Goal: Task Accomplishment & Management: Use online tool/utility

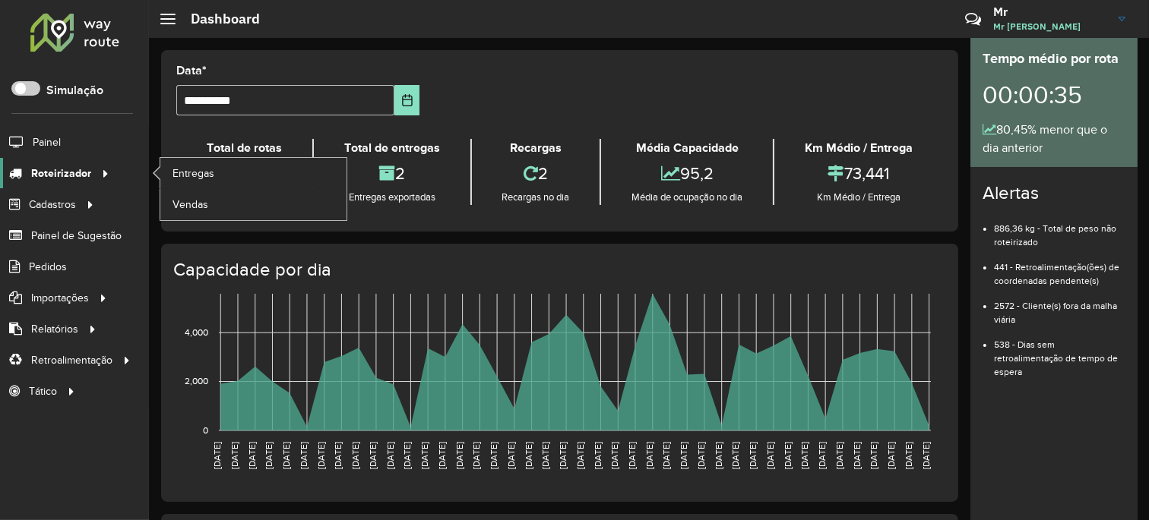
click at [81, 183] on link "Roteirizador" at bounding box center [57, 173] width 114 height 30
click at [224, 183] on link "Entregas" at bounding box center [253, 173] width 186 height 30
click at [201, 181] on span "Entregas" at bounding box center [193, 174] width 43 height 16
click at [176, 179] on span "Entregas" at bounding box center [193, 174] width 43 height 16
drag, startPoint x: 87, startPoint y: 179, endPoint x: 103, endPoint y: 175, distance: 16.6
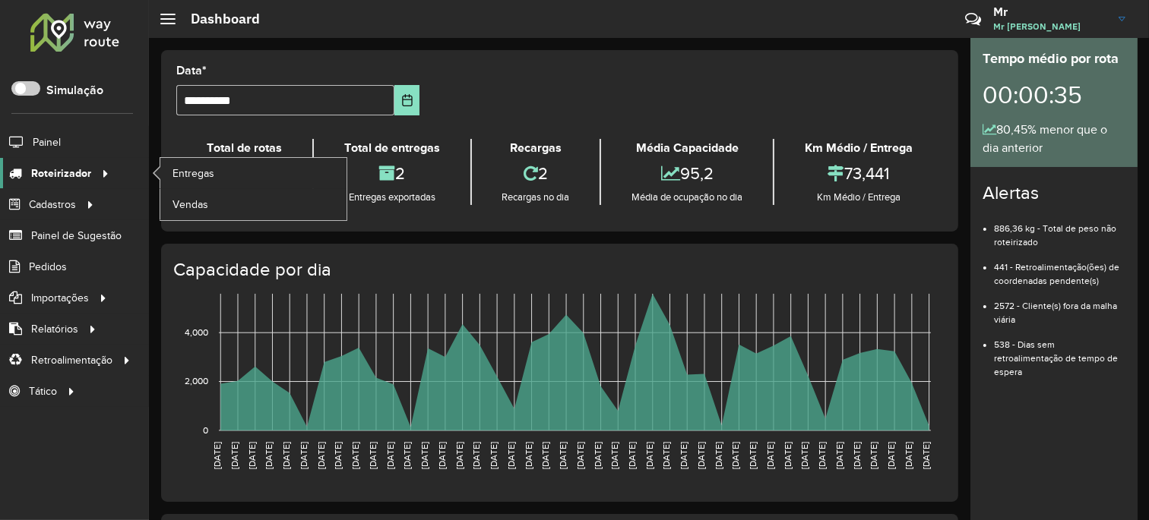
click at [88, 179] on span "Roteirizador" at bounding box center [61, 174] width 60 height 16
click at [176, 172] on span "Entregas" at bounding box center [193, 174] width 43 height 16
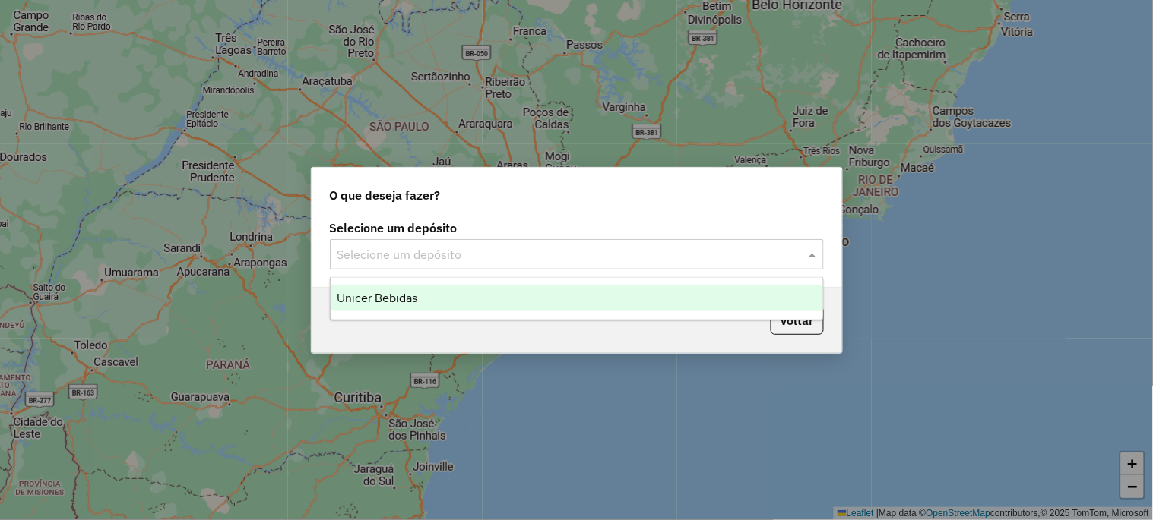
click at [415, 251] on input "text" at bounding box center [561, 255] width 448 height 18
drag, startPoint x: 400, startPoint y: 291, endPoint x: 452, endPoint y: 153, distance: 147.2
click at [452, 153] on body "Aguarde... Pop-up bloqueado! Seu navegador bloqueou automáticamente a abertura …" at bounding box center [576, 260] width 1153 height 520
click at [512, 254] on input "text" at bounding box center [561, 255] width 448 height 18
click at [447, 289] on div "Unicer Bebidas" at bounding box center [577, 299] width 492 height 26
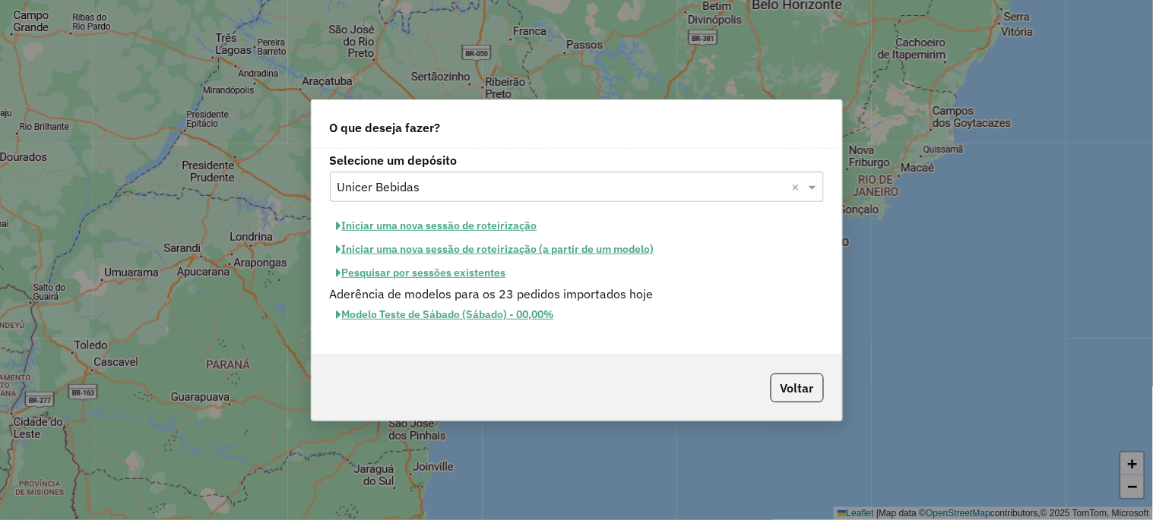
click at [407, 219] on button "Iniciar uma nova sessão de roteirização" at bounding box center [437, 226] width 214 height 24
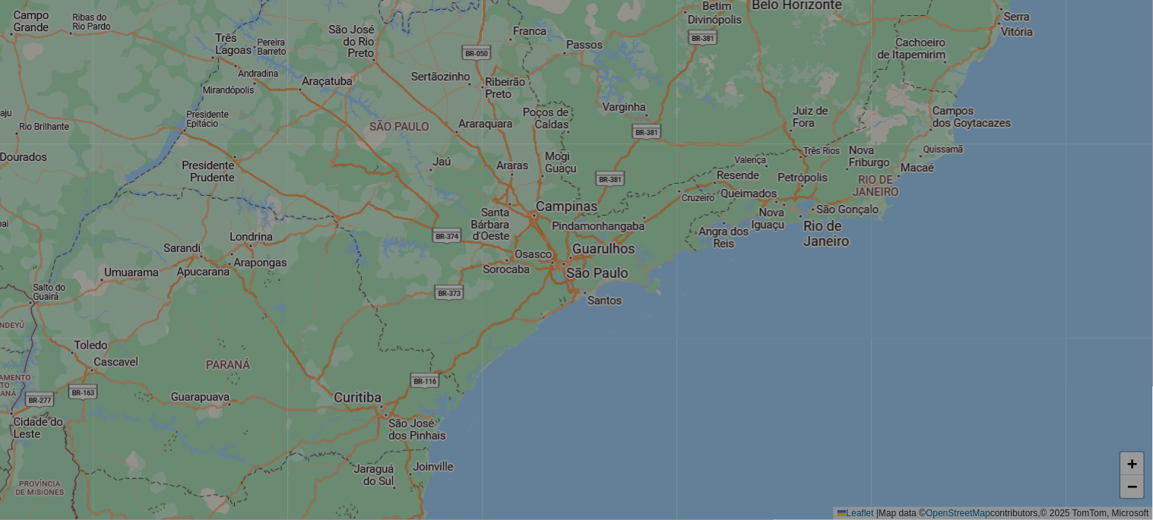
select select "*"
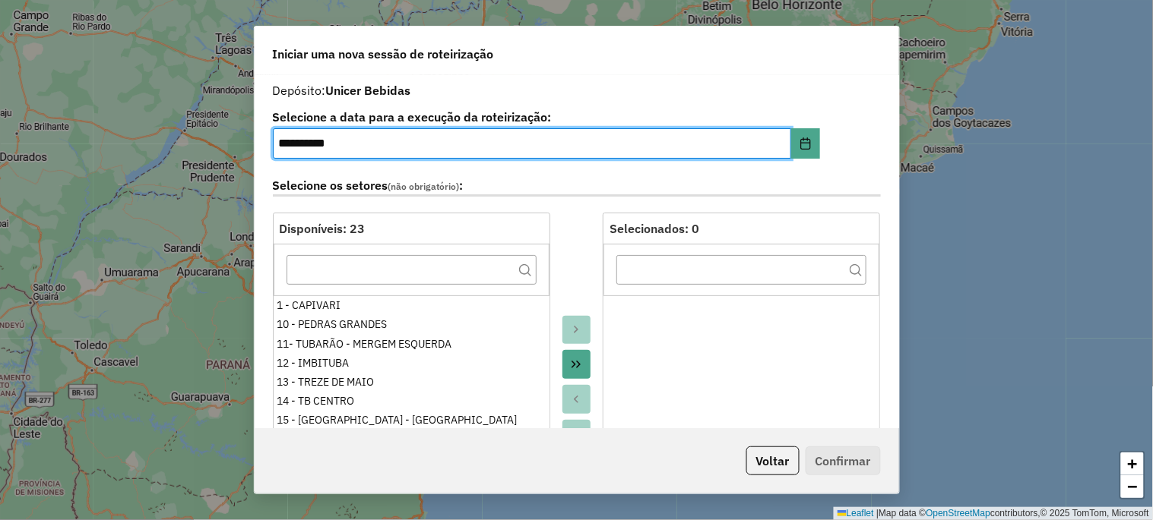
click at [283, 140] on input "**********" at bounding box center [532, 143] width 518 height 30
type input "**********"
click at [581, 358] on button "Move All to Target" at bounding box center [576, 364] width 29 height 29
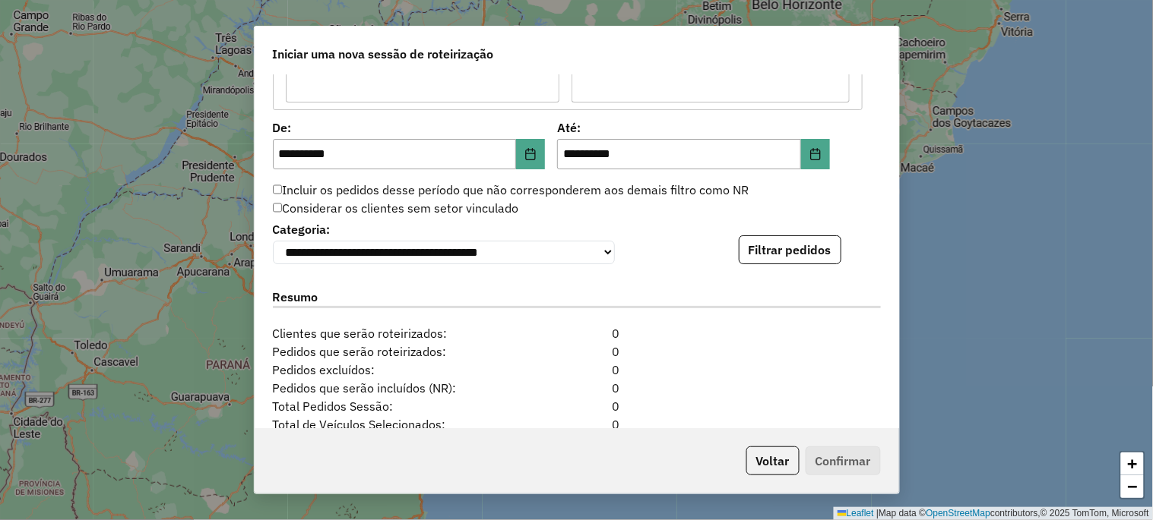
scroll to position [1289, 0]
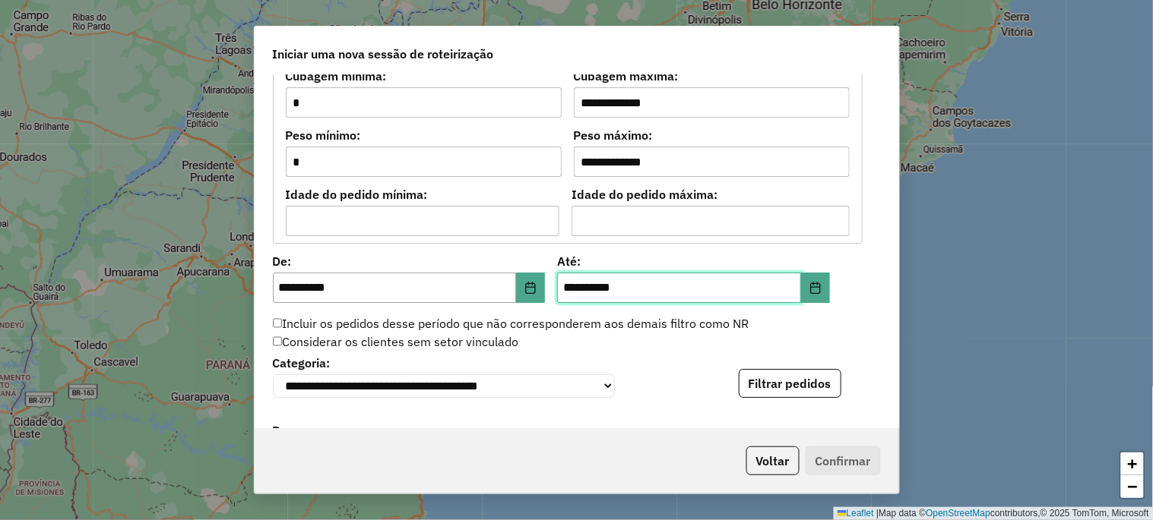
click at [565, 294] on input "**********" at bounding box center [679, 288] width 244 height 30
type input "**********"
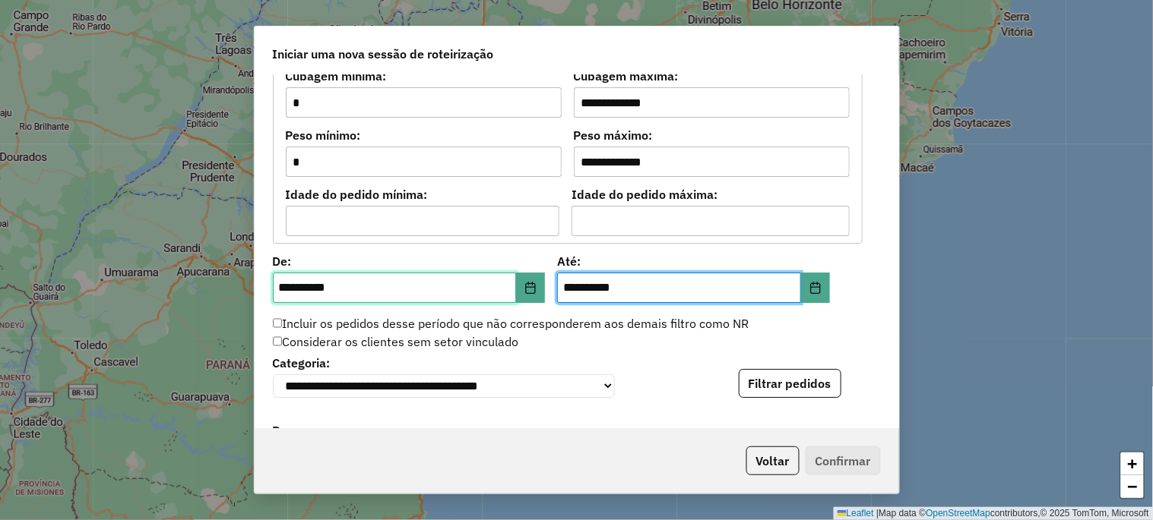
click at [290, 290] on input "**********" at bounding box center [395, 288] width 244 height 30
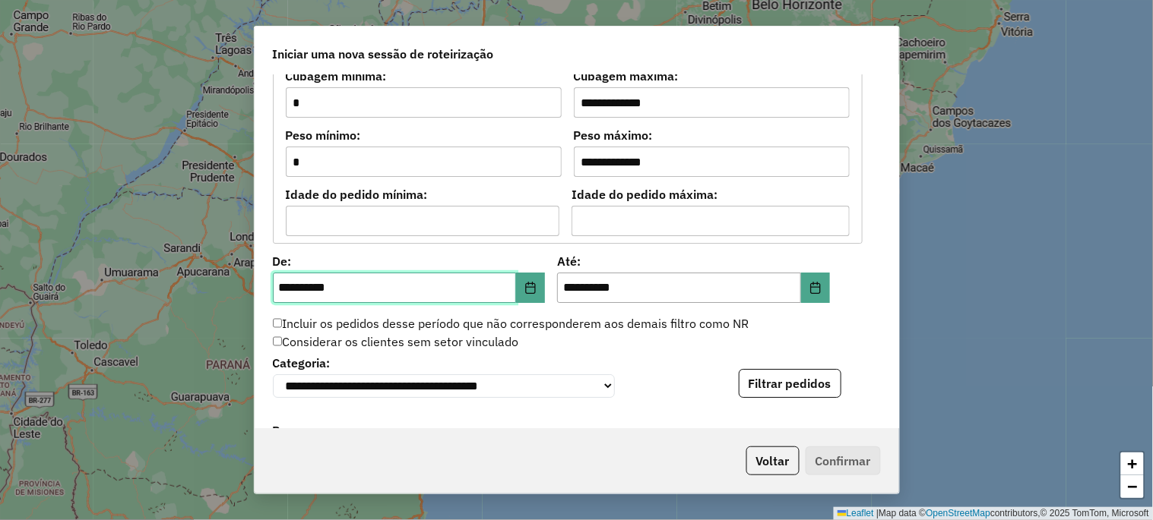
click at [285, 289] on input "**********" at bounding box center [395, 288] width 244 height 30
type input "**********"
click at [756, 381] on button "Filtrar pedidos" at bounding box center [790, 383] width 103 height 29
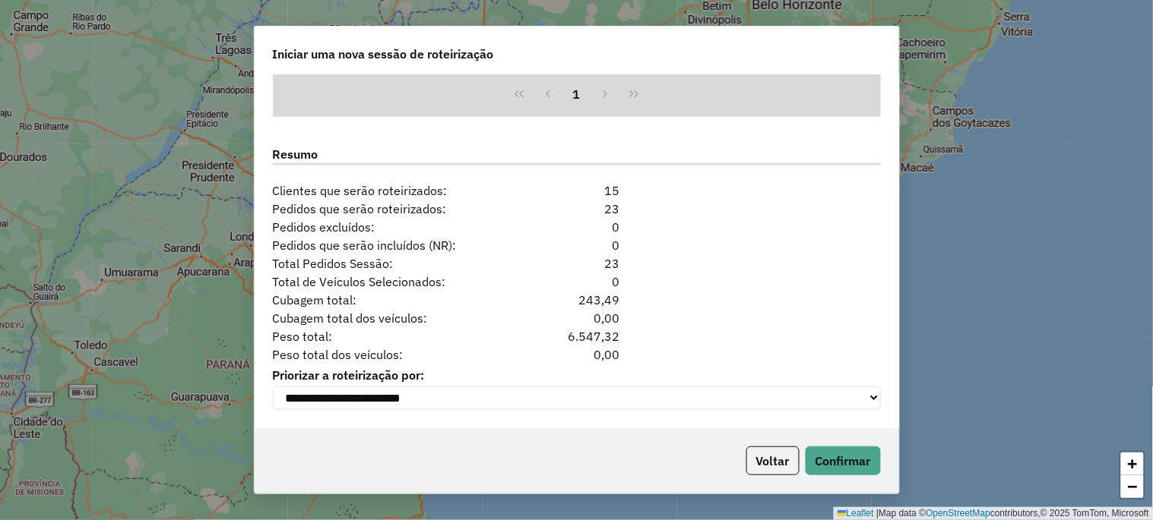
scroll to position [1884, 0]
click at [852, 457] on button "Confirmar" at bounding box center [842, 461] width 75 height 29
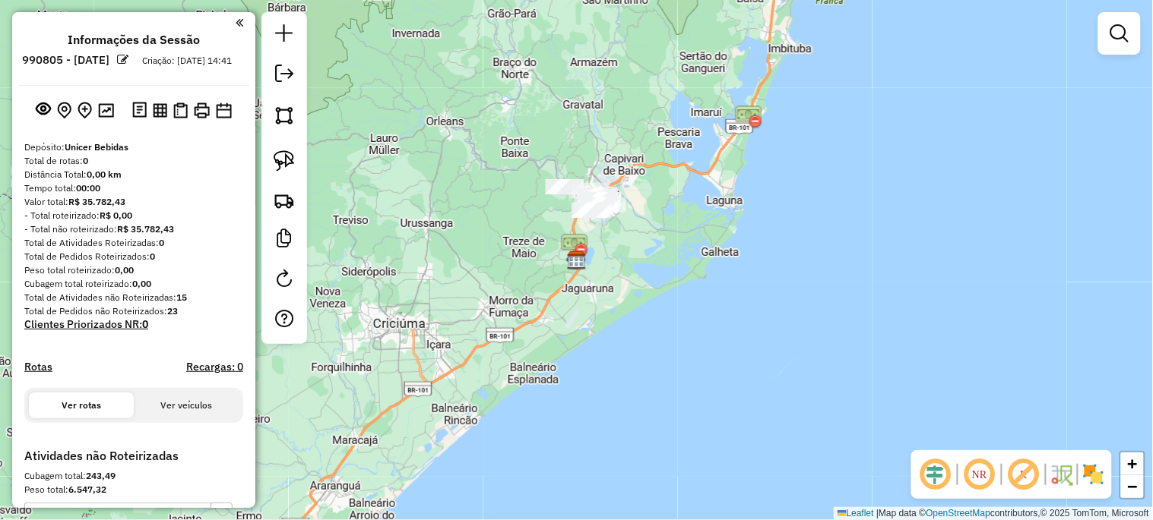
click at [502, 295] on div "Janela de atendimento Grade de atendimento Capacidade Transportadoras Veículos …" at bounding box center [576, 260] width 1153 height 520
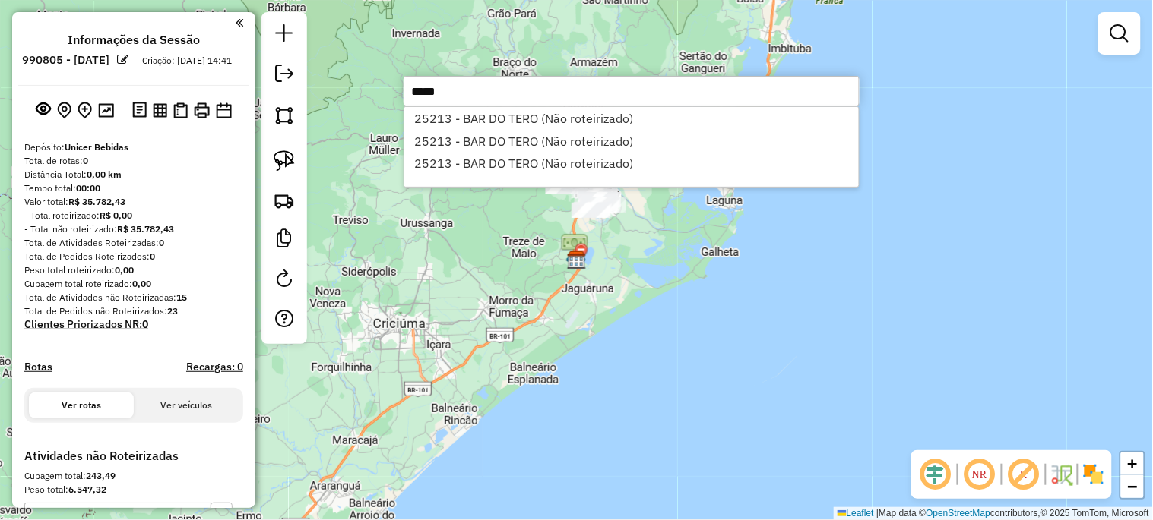
type input "*****"
click at [553, 327] on div "Janela de atendimento Grade de atendimento Capacidade Transportadoras Veículos …" at bounding box center [576, 260] width 1153 height 520
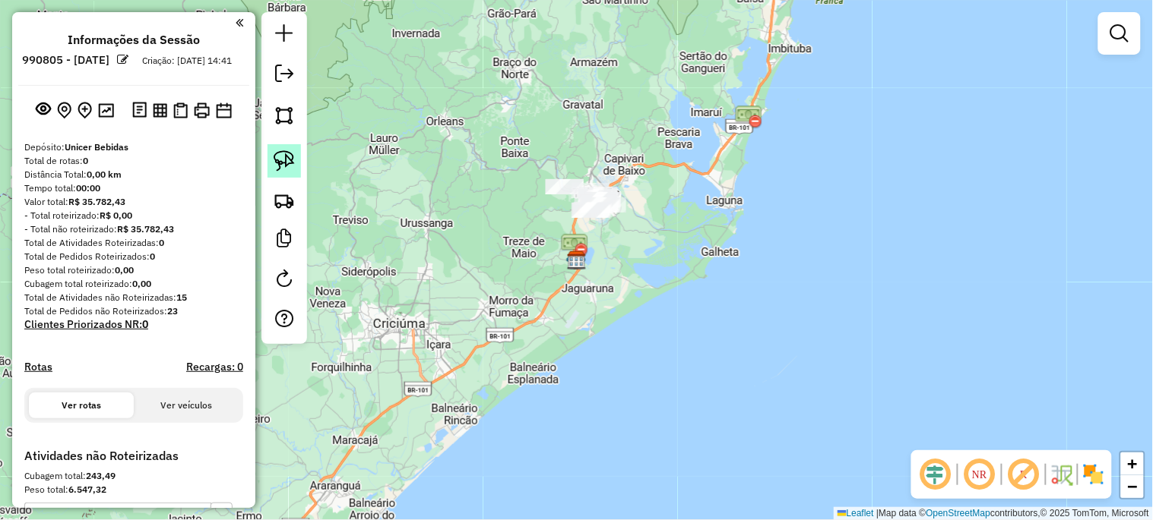
click at [271, 162] on link at bounding box center [283, 160] width 33 height 33
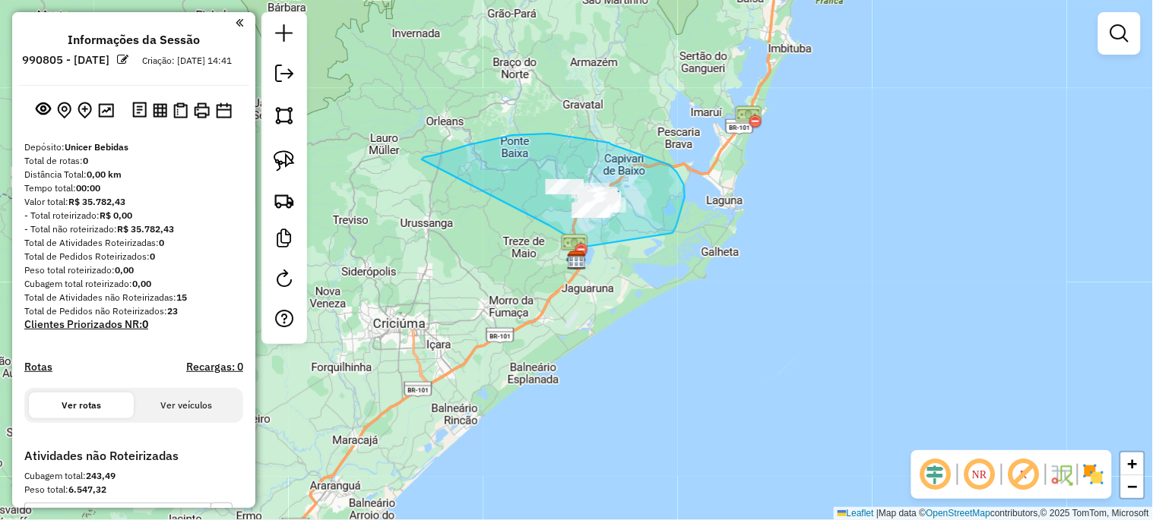
drag, startPoint x: 585, startPoint y: 247, endPoint x: 663, endPoint y: 246, distance: 78.3
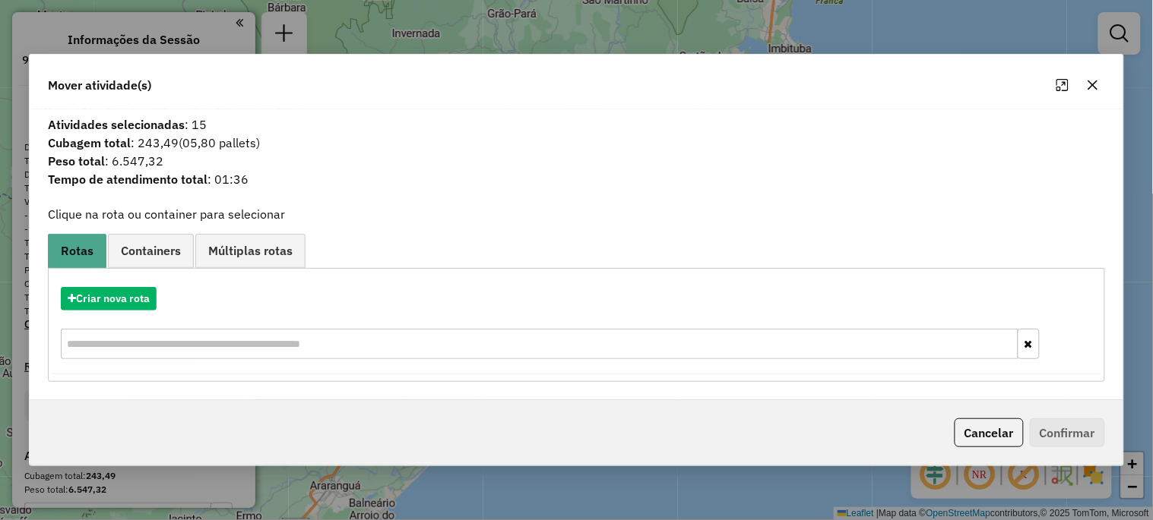
click at [1089, 84] on icon "button" at bounding box center [1093, 85] width 12 height 12
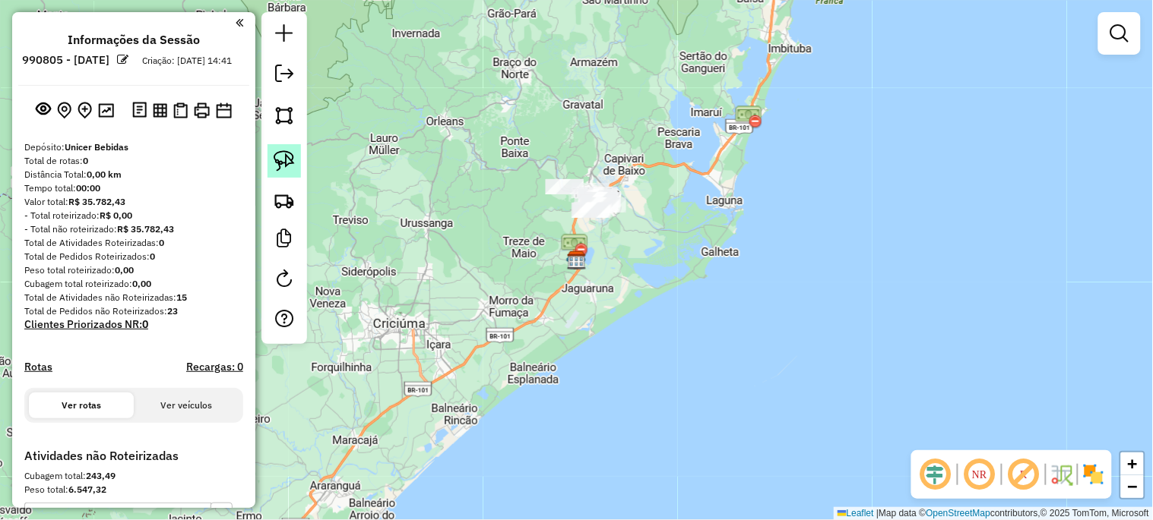
click at [286, 153] on img at bounding box center [284, 160] width 21 height 21
drag, startPoint x: 578, startPoint y: 164, endPoint x: 549, endPoint y: 163, distance: 29.6
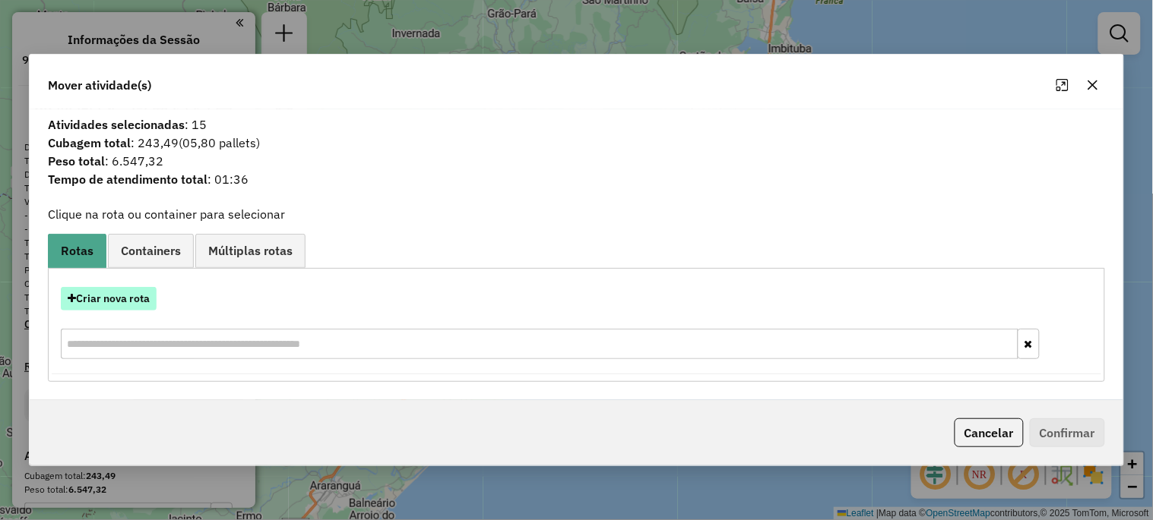
click at [147, 300] on button "Criar nova rota" at bounding box center [109, 299] width 96 height 24
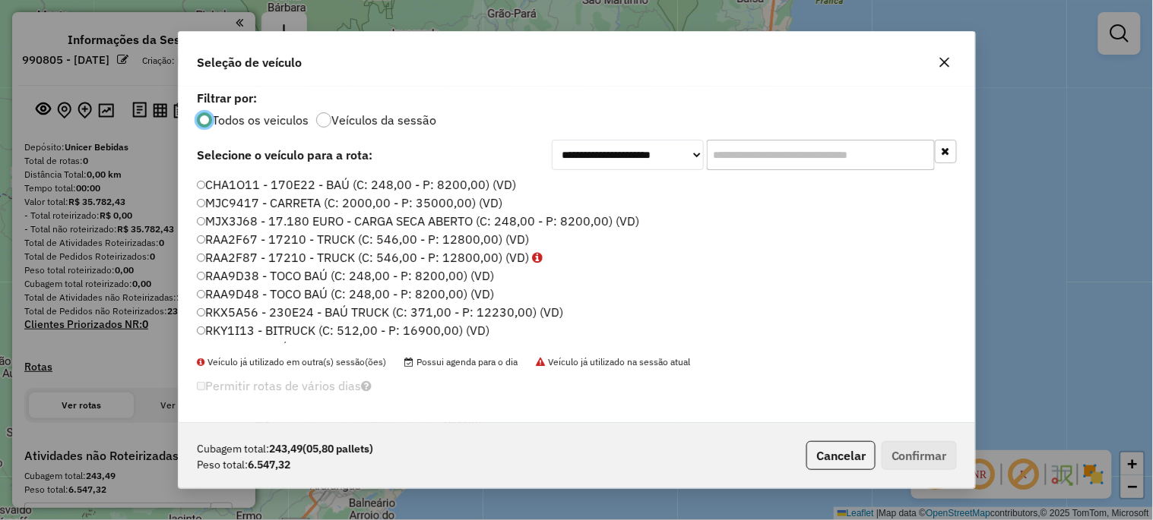
scroll to position [8, 4]
click at [587, 218] on label "MJX3J68 - 17.180 EURO - CARGA SECA ABERTO (C: 248,00 - P: 8200,00) (VD)" at bounding box center [419, 221] width 444 height 18
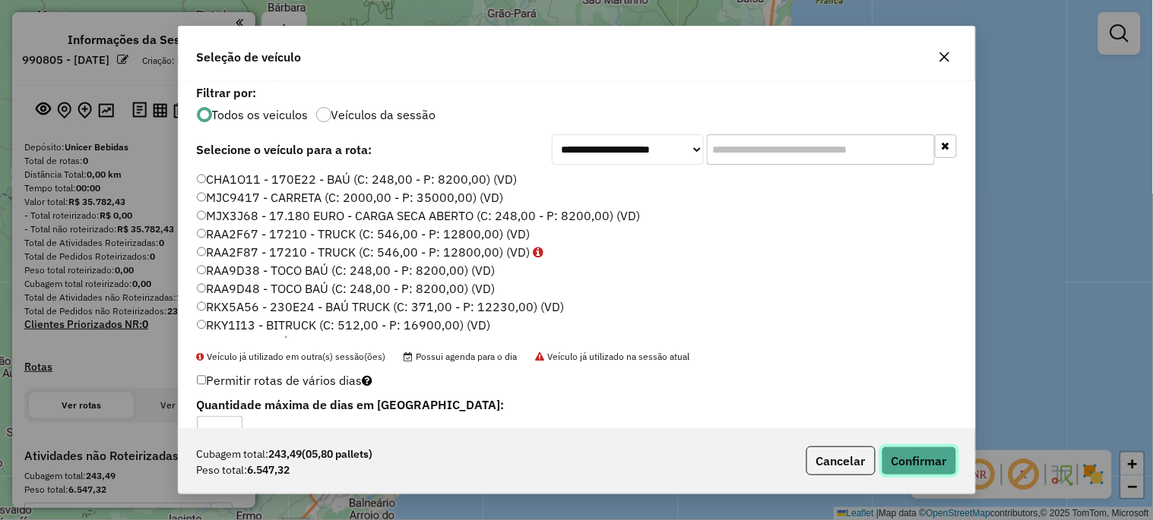
click at [921, 456] on button "Confirmar" at bounding box center [918, 461] width 75 height 29
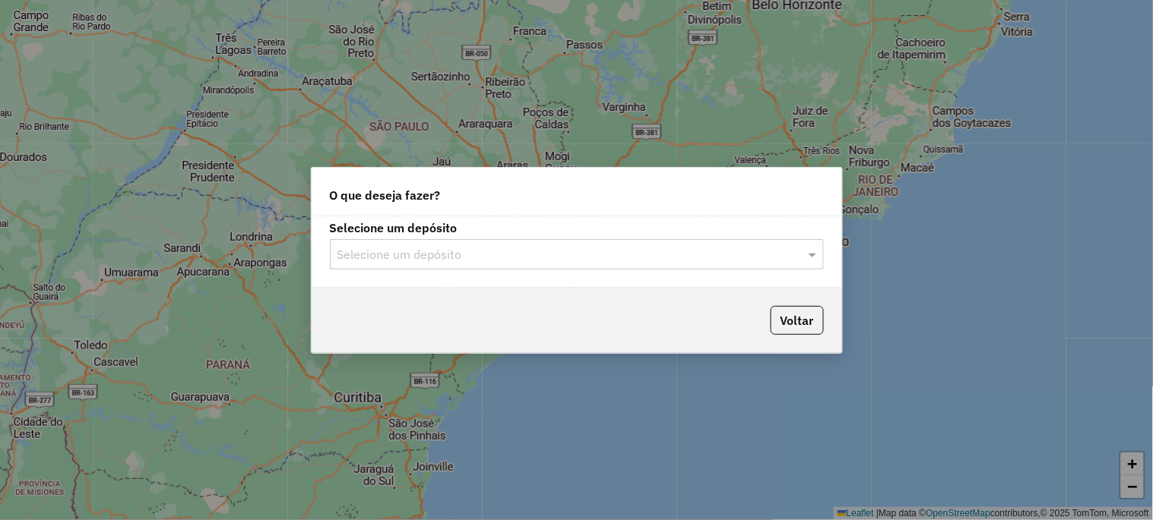
click at [383, 257] on input "text" at bounding box center [561, 255] width 448 height 18
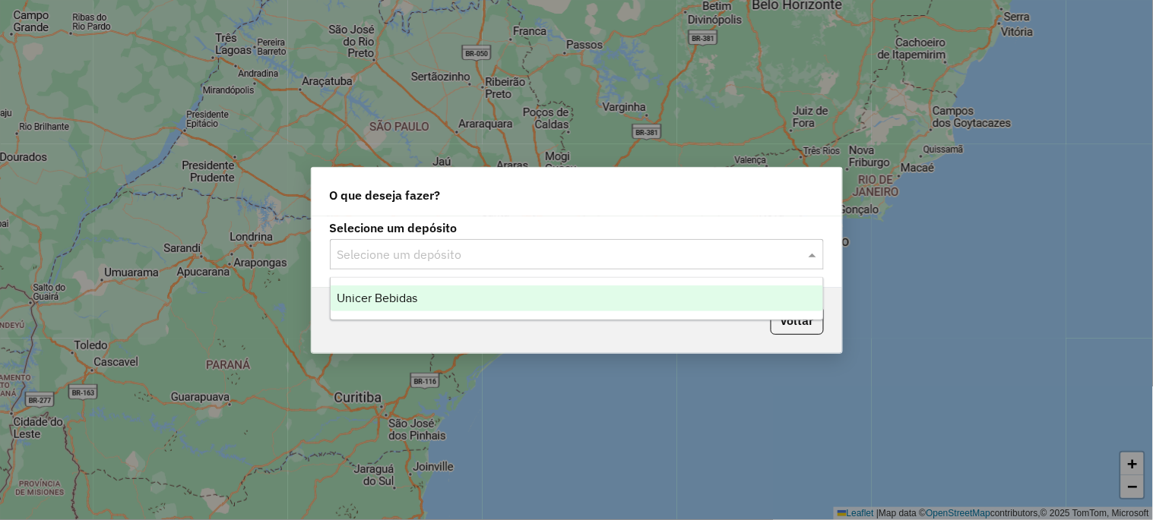
click at [384, 301] on span "Unicer Bebidas" at bounding box center [377, 298] width 81 height 13
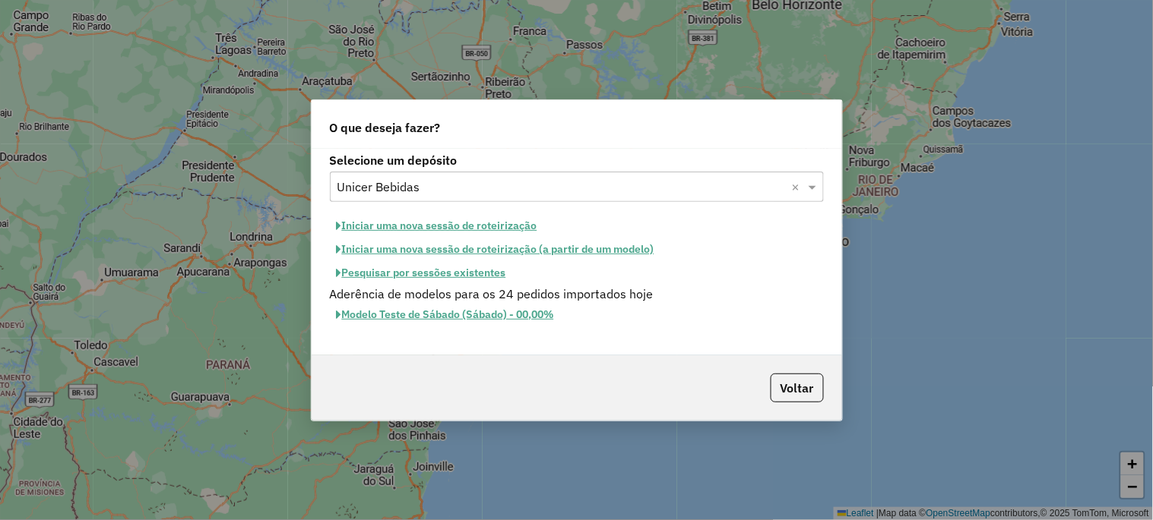
click at [413, 224] on button "Iniciar uma nova sessão de roteirização" at bounding box center [437, 226] width 214 height 24
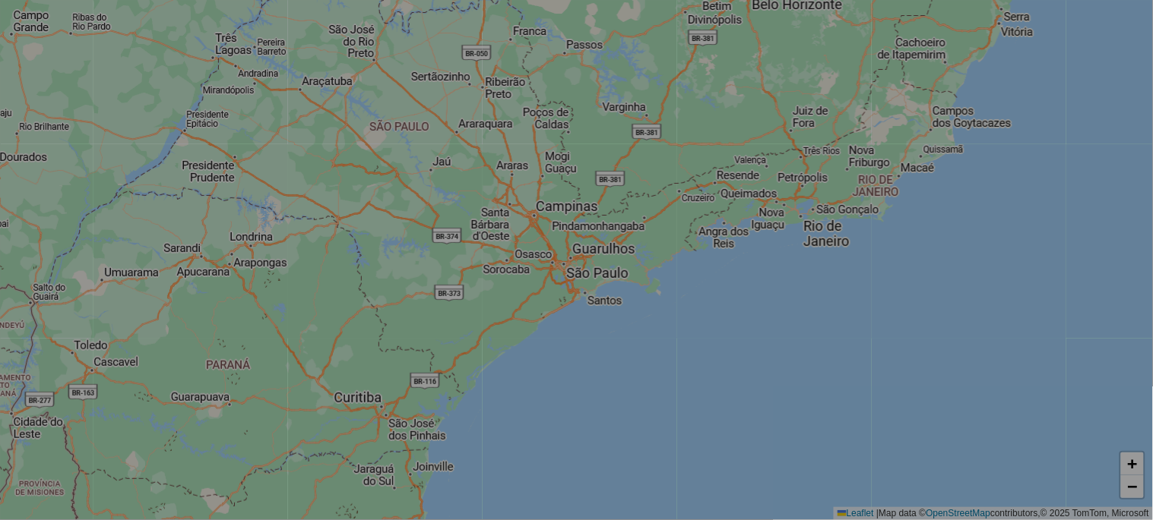
select select "*"
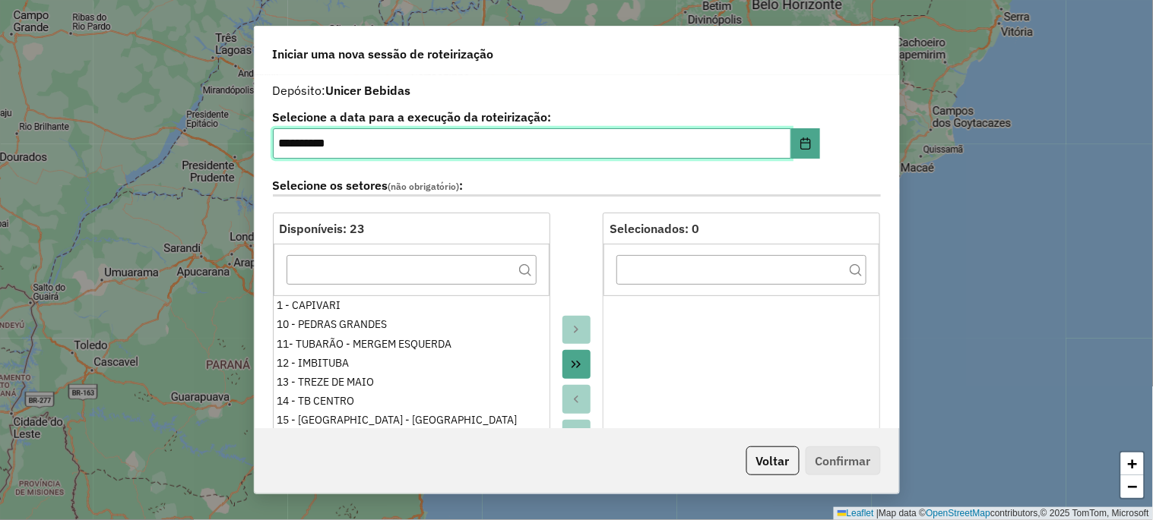
click at [283, 141] on input "**********" at bounding box center [532, 143] width 518 height 30
type input "**********"
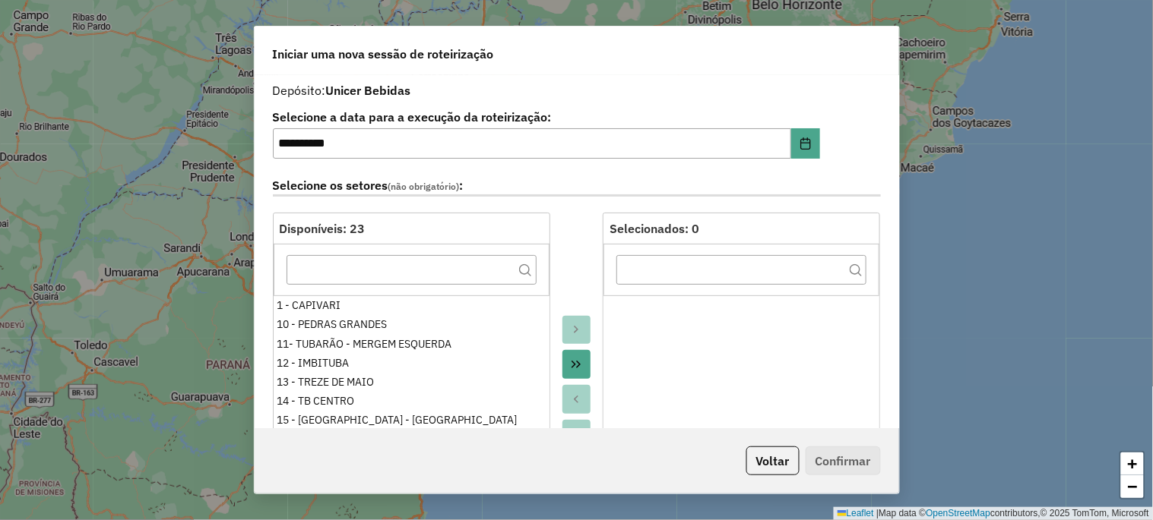
click at [571, 359] on icon "Move All to Target" at bounding box center [576, 365] width 12 height 12
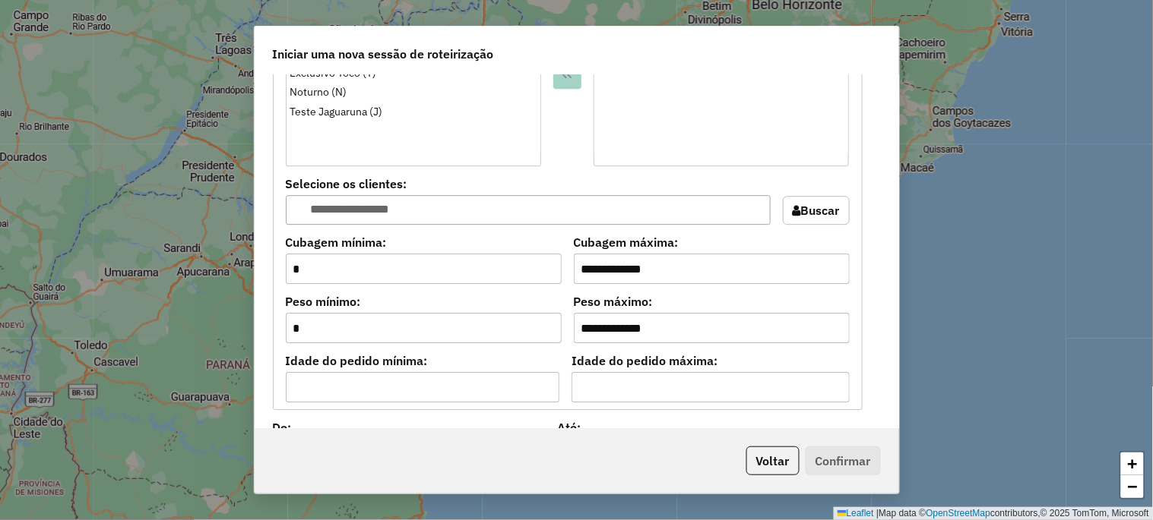
scroll to position [1294, 0]
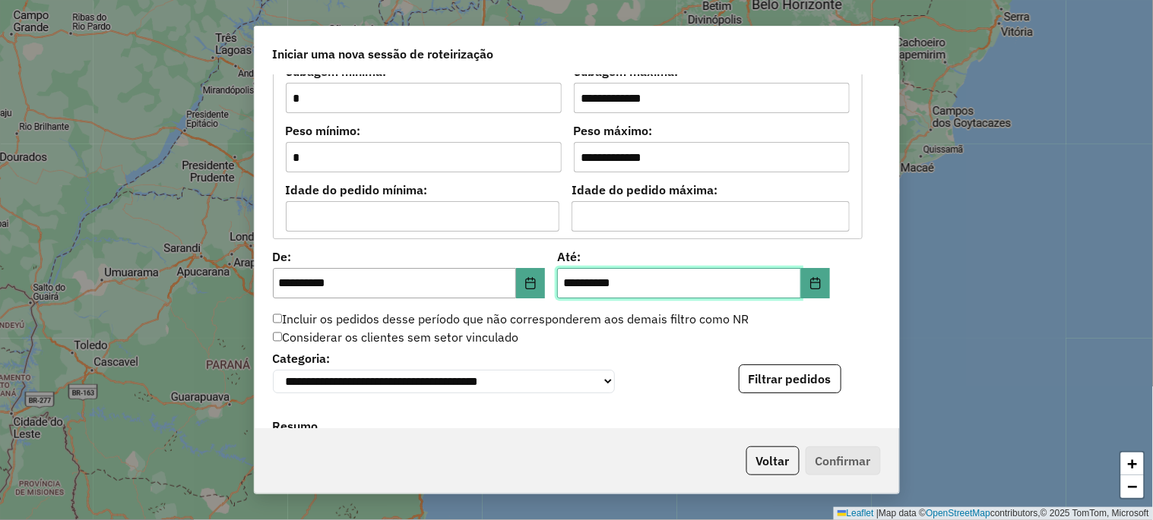
click at [565, 284] on input "**********" at bounding box center [679, 283] width 244 height 30
type input "**********"
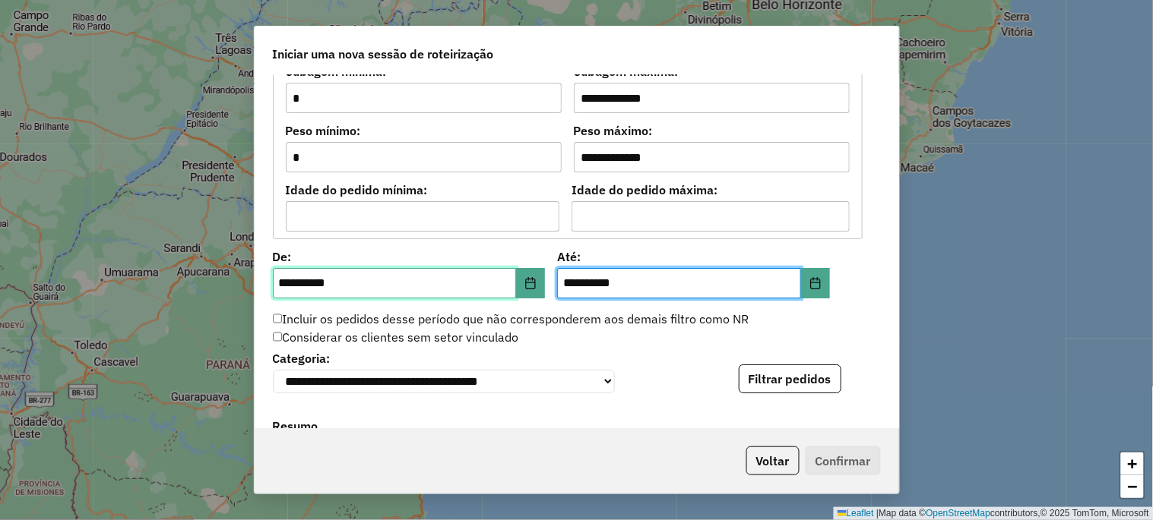
click at [284, 281] on input "**********" at bounding box center [395, 283] width 244 height 30
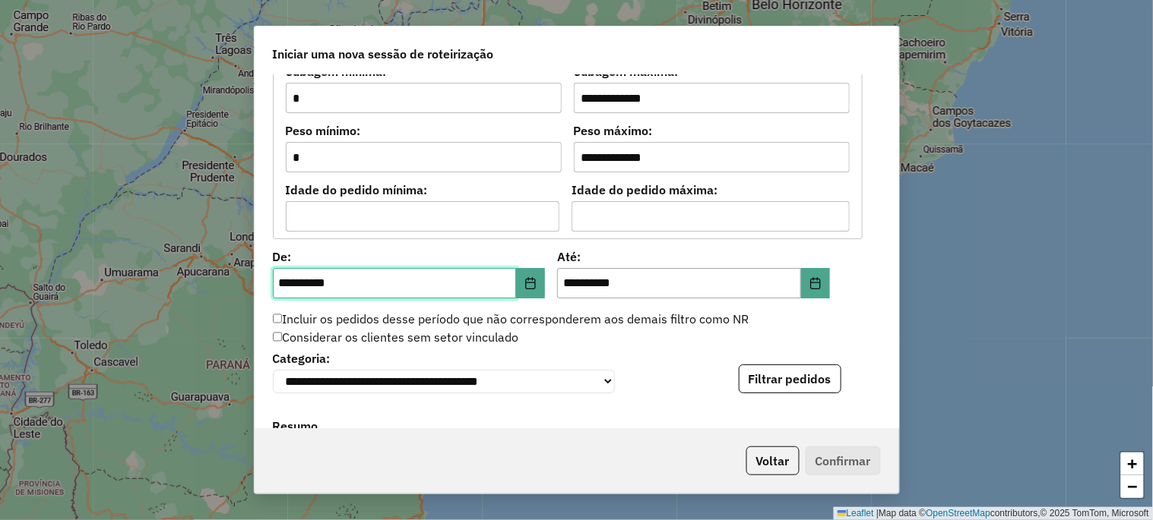
click at [284, 281] on input "**********" at bounding box center [395, 283] width 244 height 30
type input "**********"
click at [773, 393] on button "Filtrar pedidos" at bounding box center [790, 379] width 103 height 29
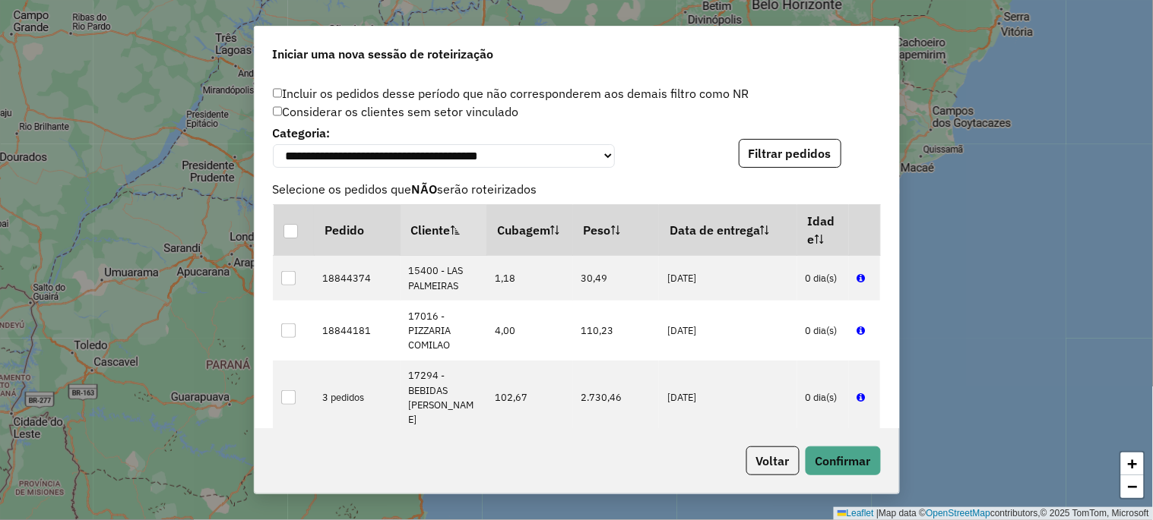
scroll to position [1801, 0]
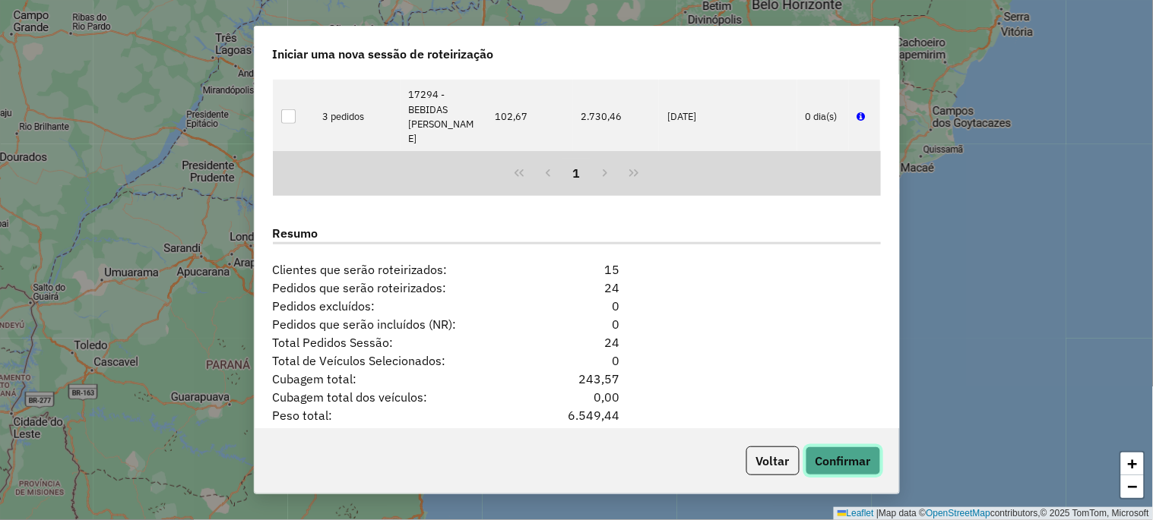
click at [848, 459] on button "Confirmar" at bounding box center [842, 461] width 75 height 29
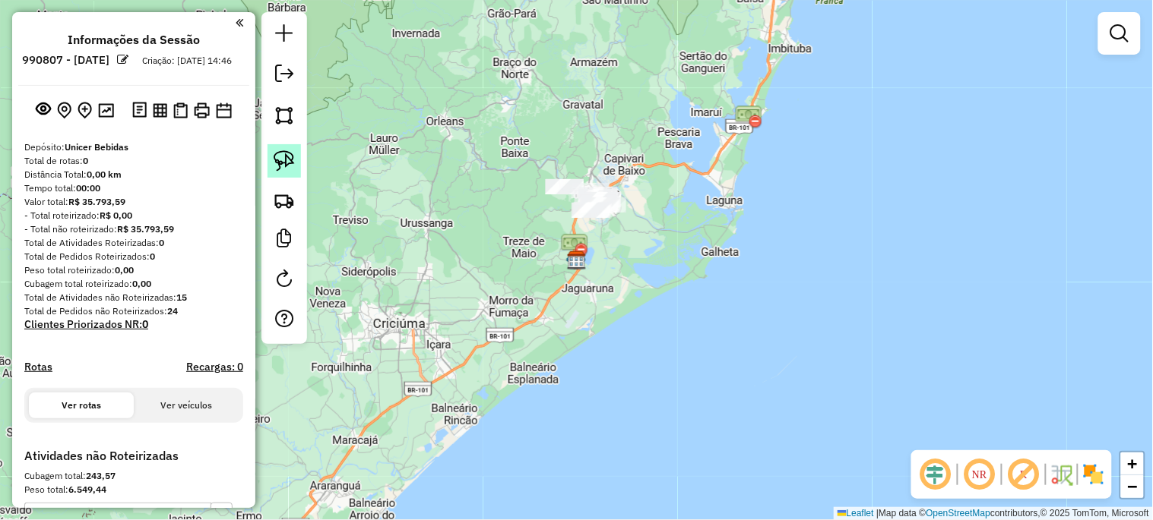
click at [277, 169] on img at bounding box center [284, 160] width 21 height 21
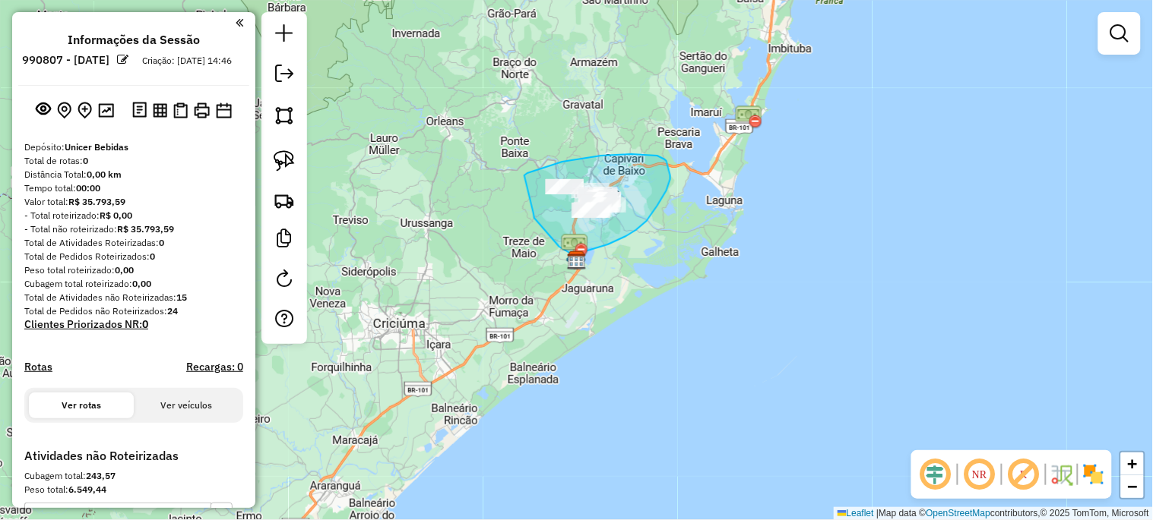
drag, startPoint x: 524, startPoint y: 176, endPoint x: 533, endPoint y: 214, distance: 39.1
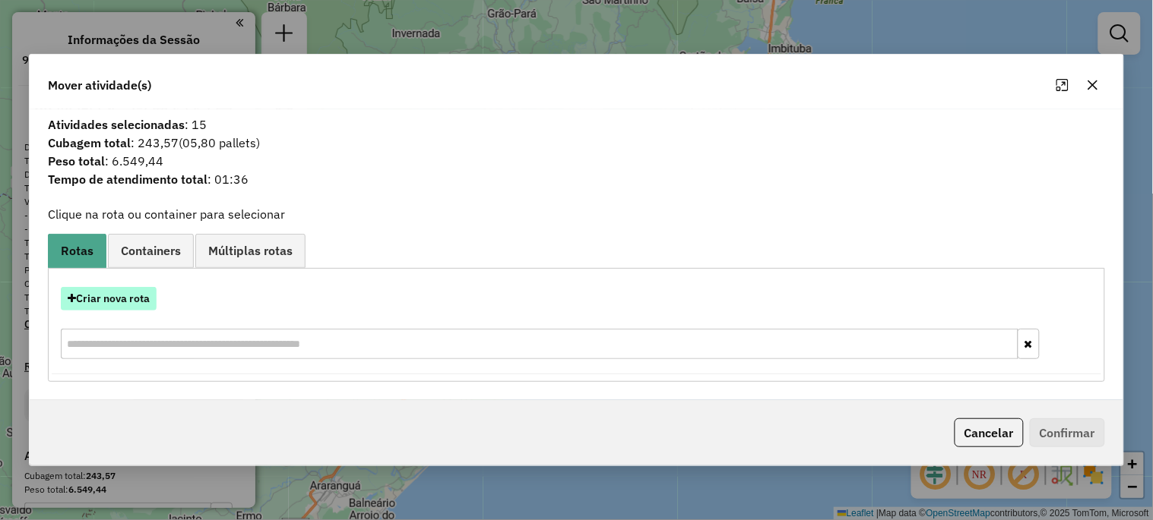
click at [132, 291] on button "Criar nova rota" at bounding box center [109, 299] width 96 height 24
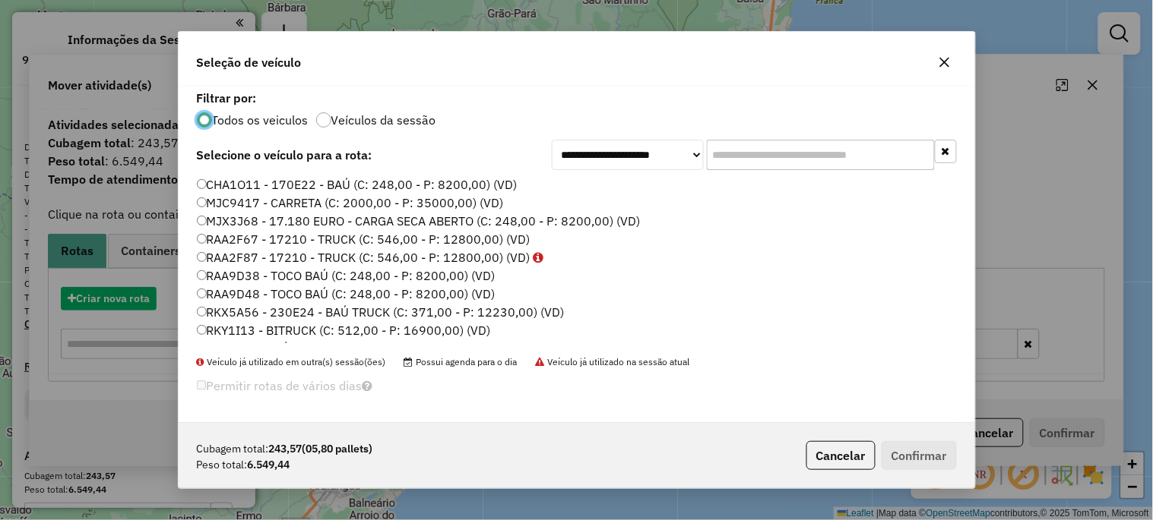
scroll to position [8, 4]
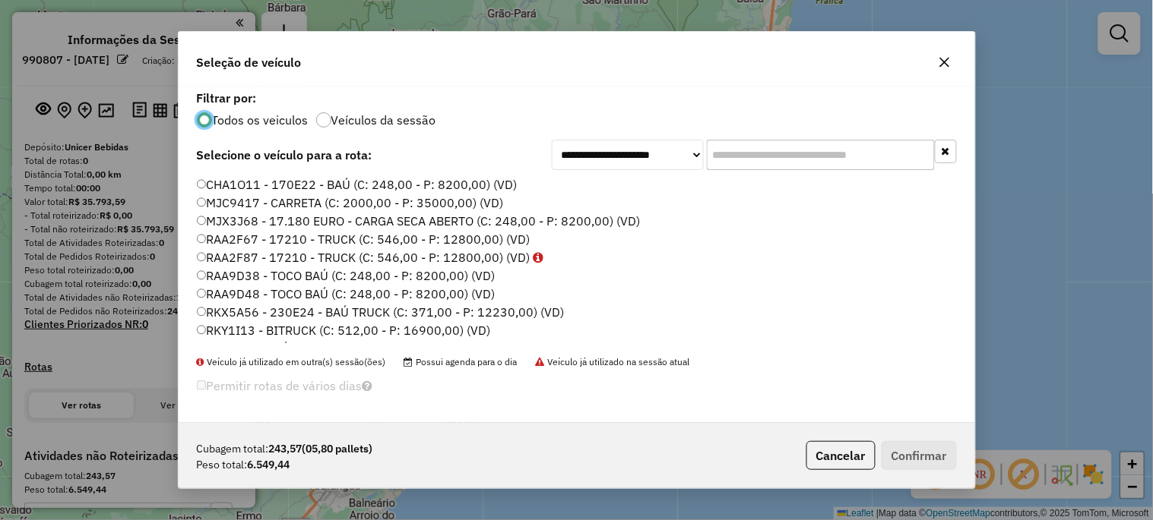
click at [572, 217] on label "MJX3J68 - 17.180 EURO - CARGA SECA ABERTO (C: 248,00 - P: 8200,00) (VD)" at bounding box center [419, 221] width 444 height 18
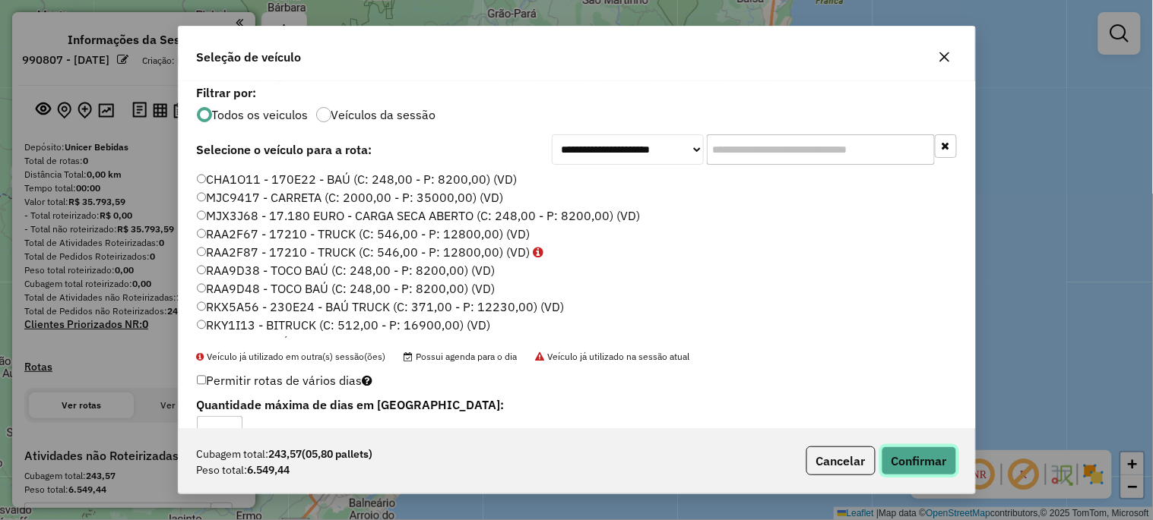
click at [904, 461] on button "Confirmar" at bounding box center [918, 461] width 75 height 29
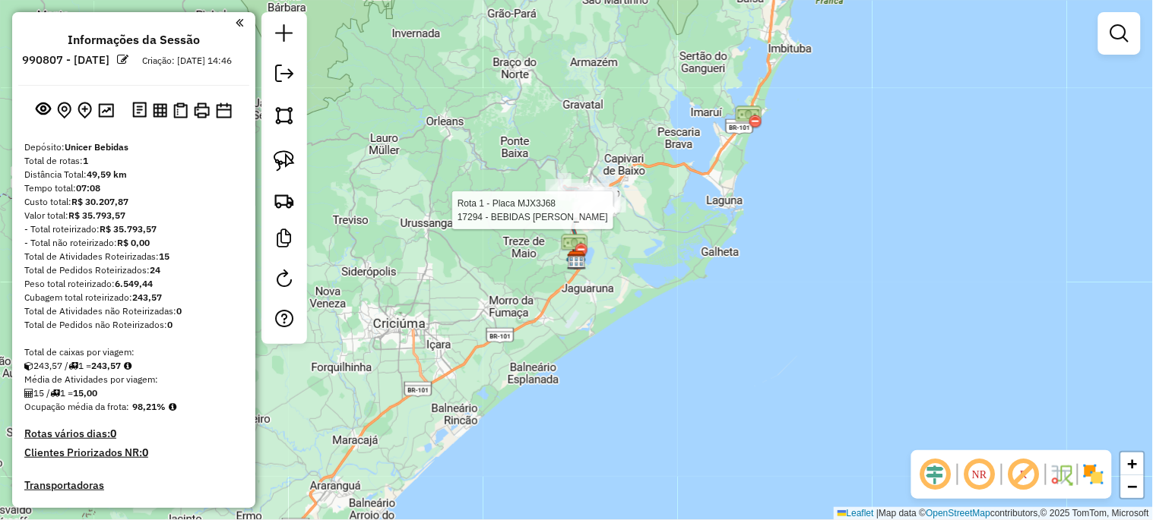
select select "**********"
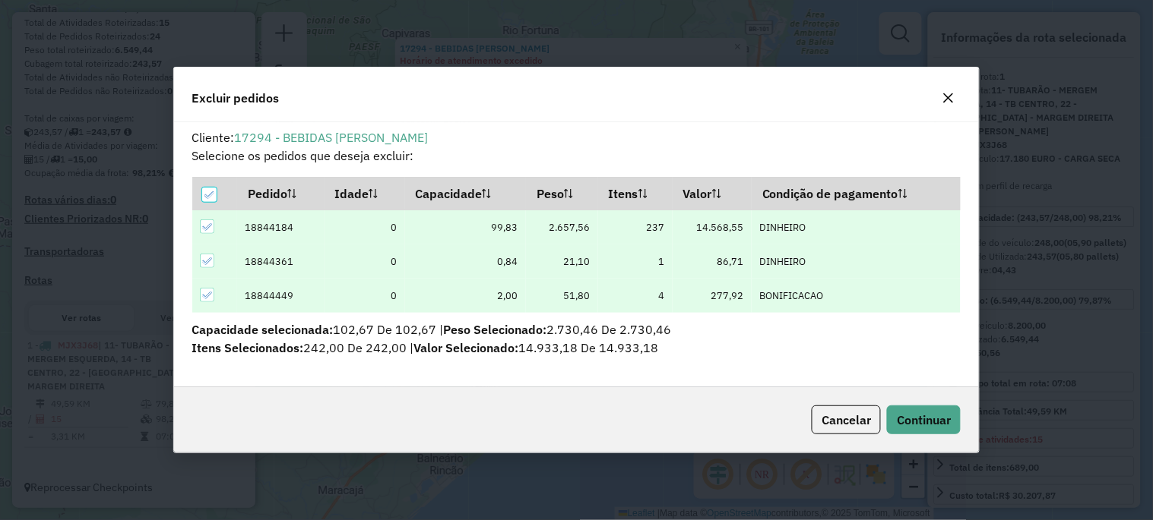
scroll to position [0, 0]
click at [915, 408] on button "Continuar" at bounding box center [924, 420] width 74 height 29
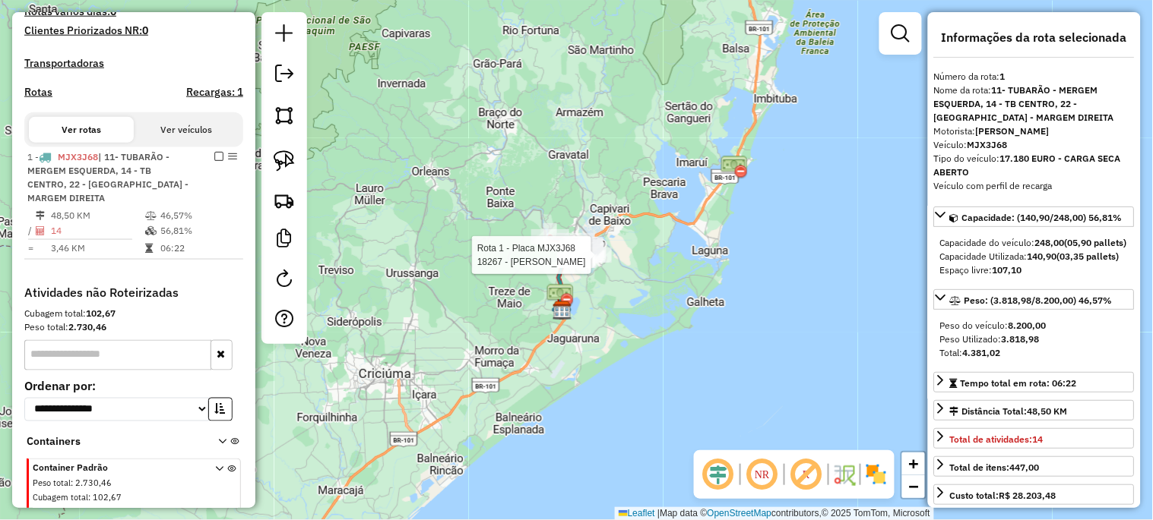
scroll to position [486, 0]
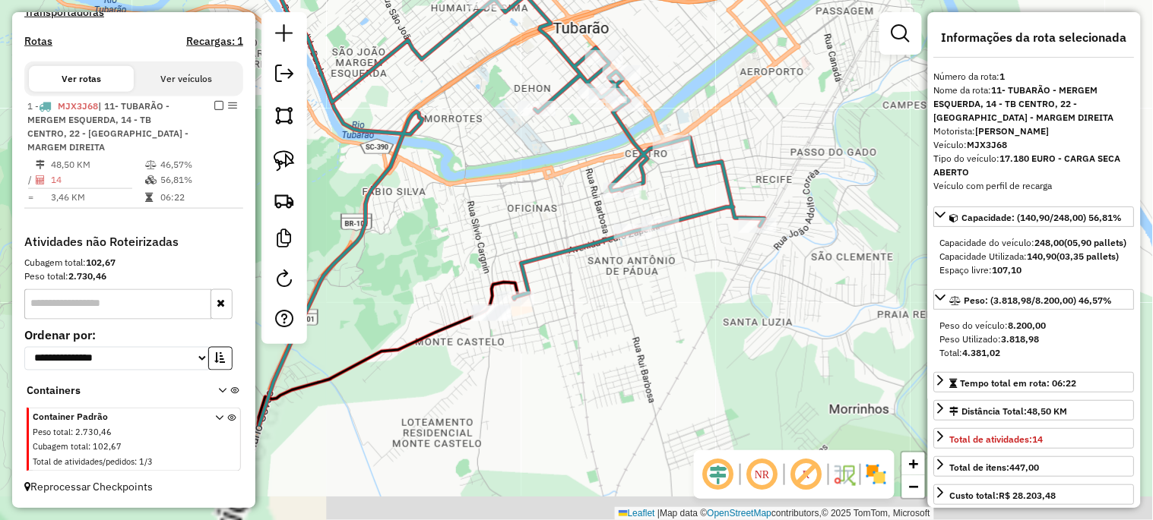
drag, startPoint x: 576, startPoint y: 489, endPoint x: 673, endPoint y: 309, distance: 204.7
click at [667, 314] on div "Janela de atendimento Grade de atendimento Capacidade Transportadoras Veículos …" at bounding box center [576, 260] width 1153 height 520
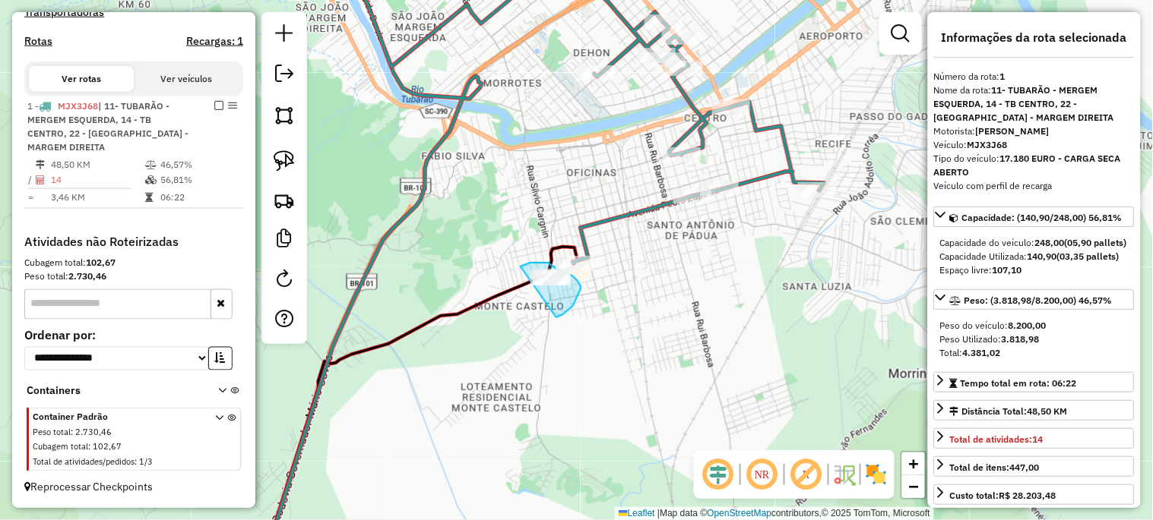
drag, startPoint x: 520, startPoint y: 267, endPoint x: 507, endPoint y: 315, distance: 50.5
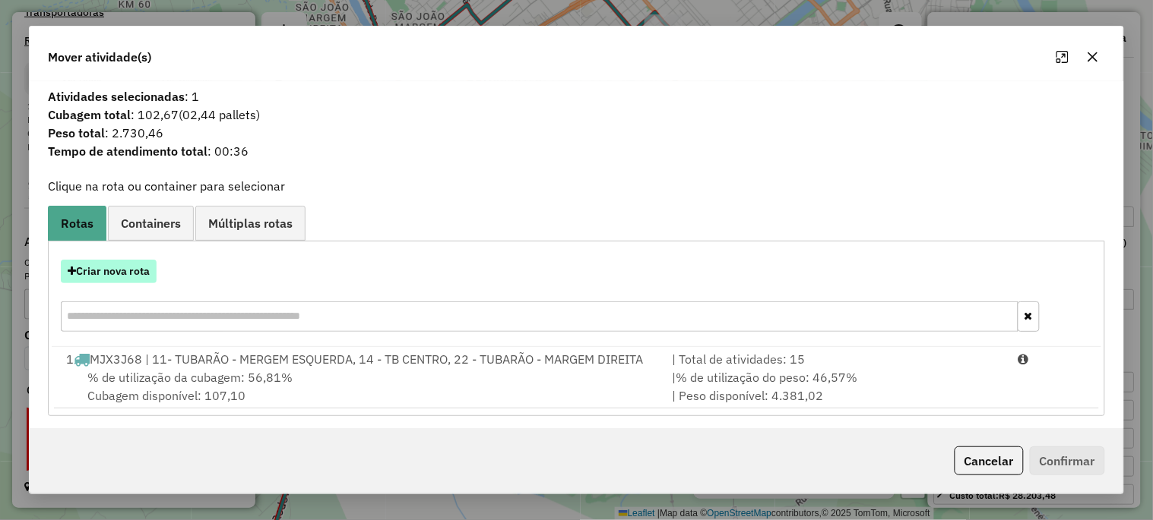
click at [141, 267] on button "Criar nova rota" at bounding box center [109, 272] width 96 height 24
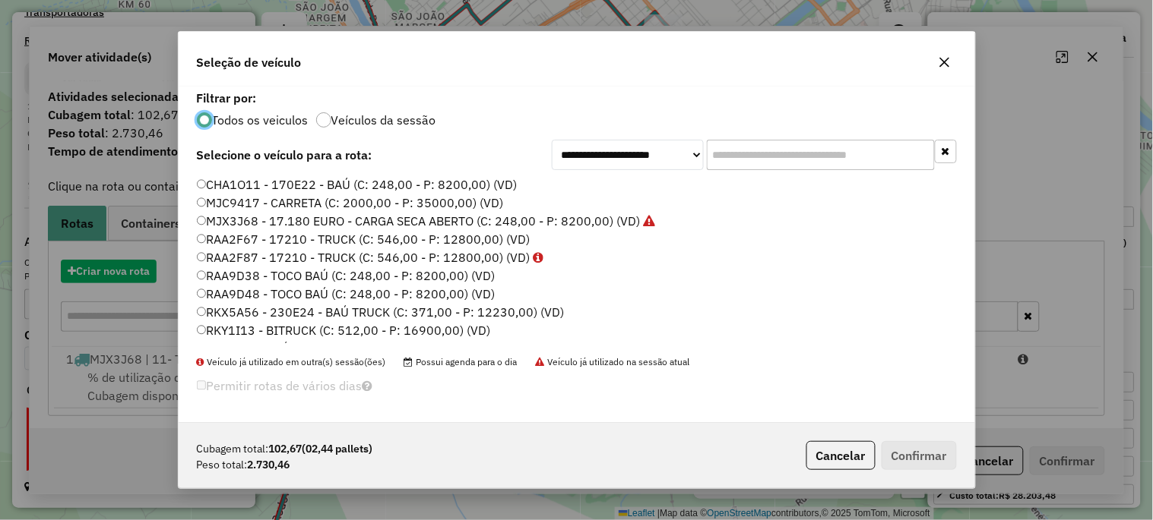
scroll to position [8, 4]
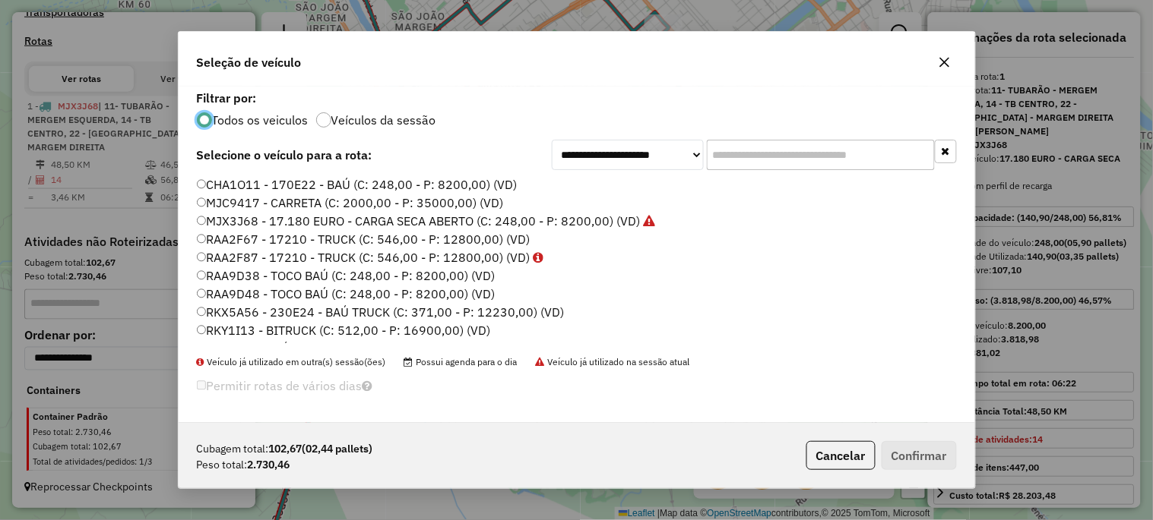
click at [513, 222] on label "MJX3J68 - 17.180 EURO - CARGA SECA ABERTO (C: 248,00 - P: 8200,00) (VD)" at bounding box center [426, 221] width 459 height 18
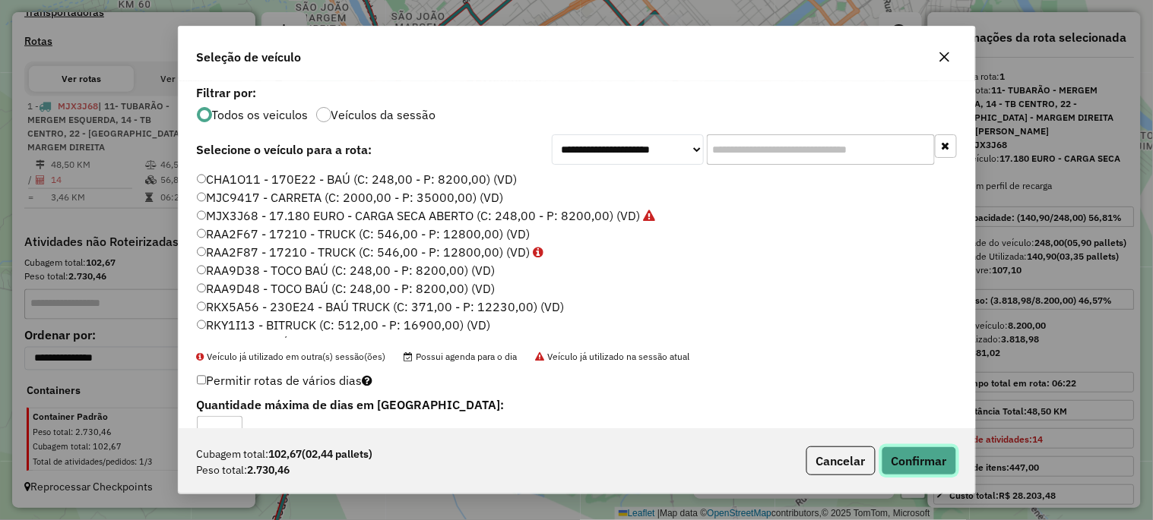
click at [910, 462] on button "Confirmar" at bounding box center [918, 461] width 75 height 29
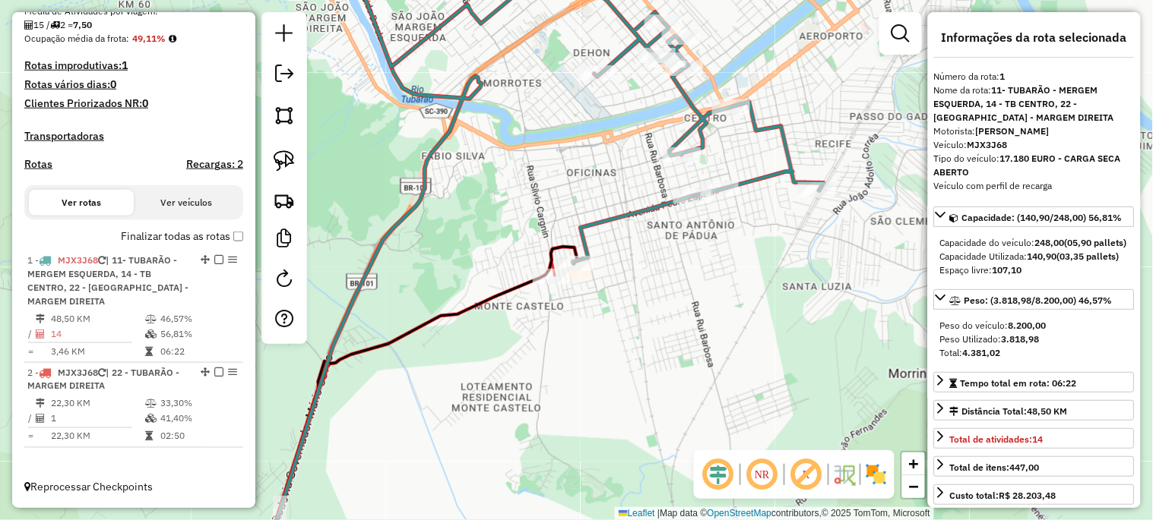
scroll to position [381, 0]
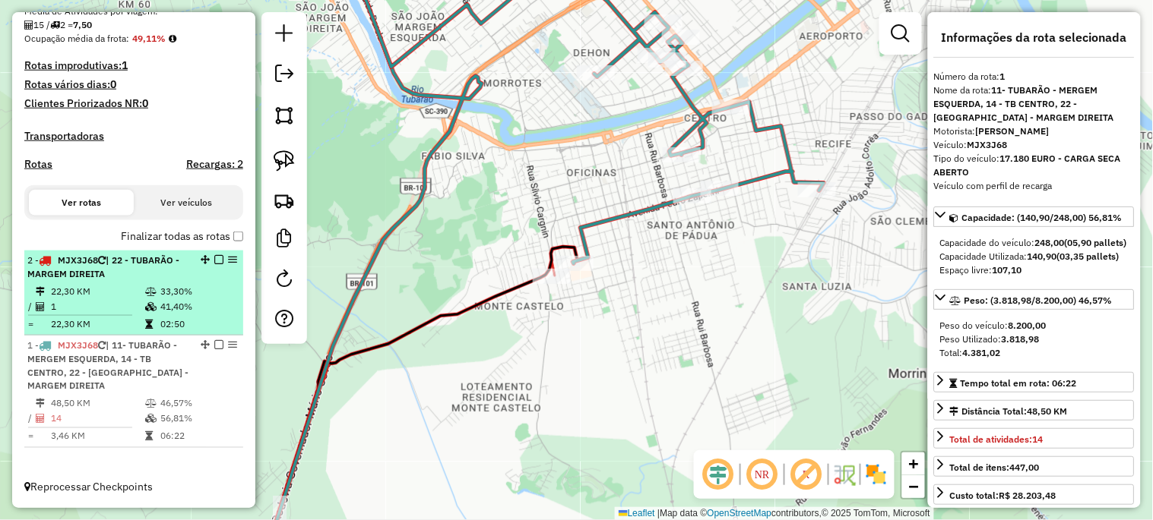
drag, startPoint x: 199, startPoint y: 375, endPoint x: 201, endPoint y: 269, distance: 106.4
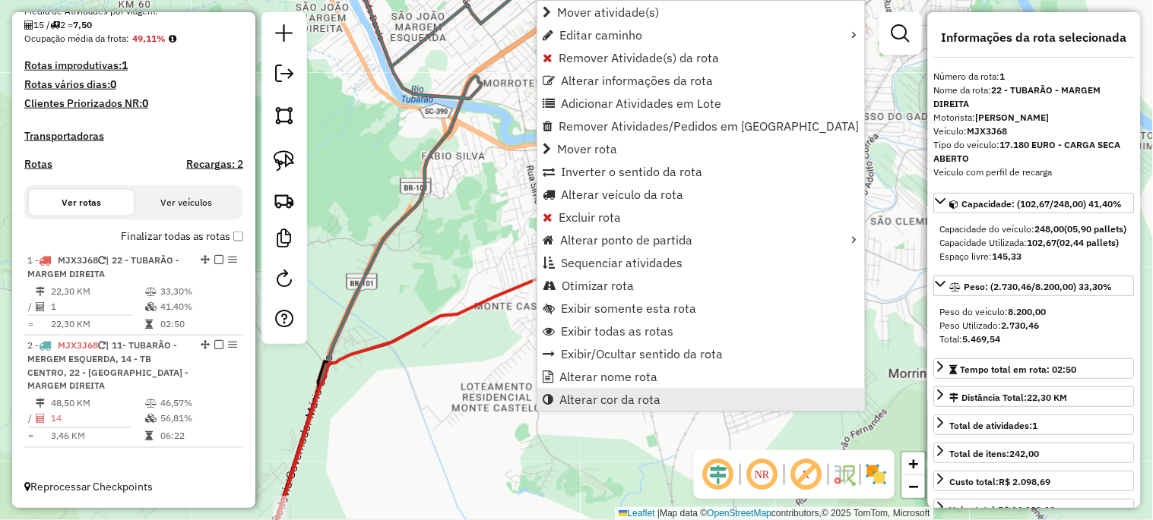
click at [598, 395] on span "Alterar cor da rota" at bounding box center [609, 400] width 101 height 12
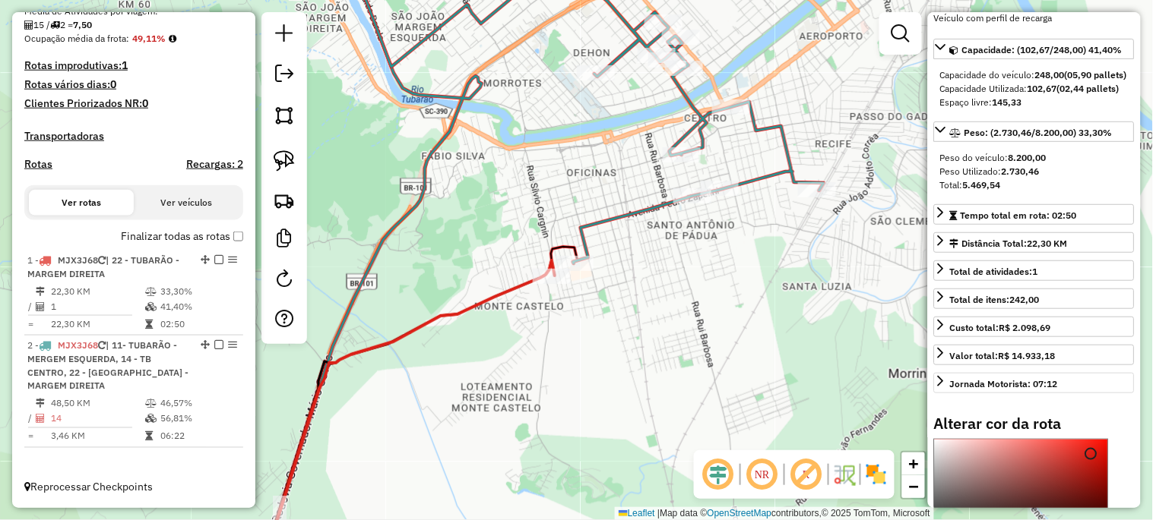
scroll to position [281, 0]
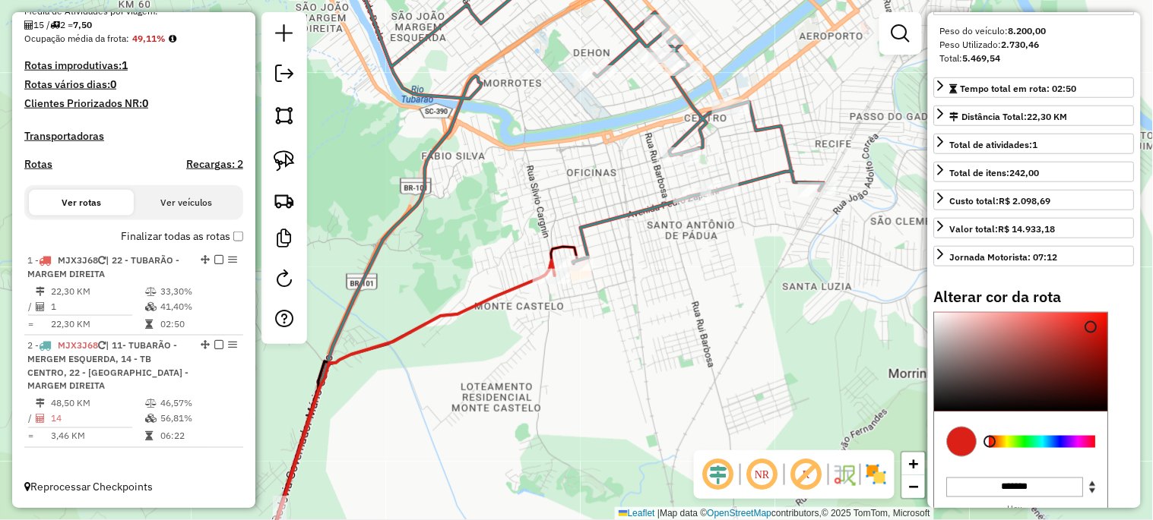
type input "*******"
click at [1062, 448] on div at bounding box center [1042, 442] width 106 height 12
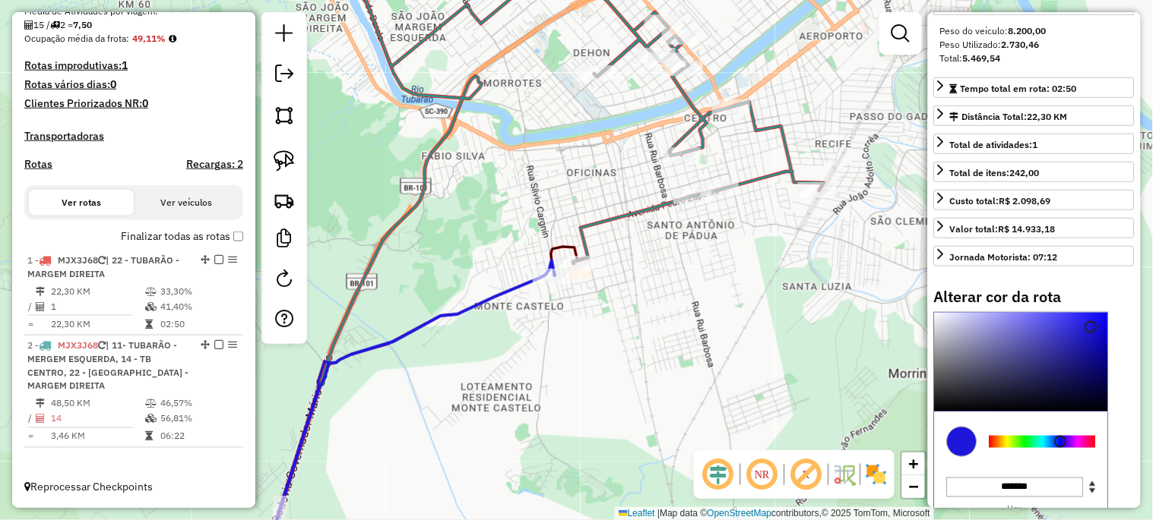
click at [629, 386] on div "Janela de atendimento Grade de atendimento Capacidade Transportadoras Veículos …" at bounding box center [576, 260] width 1153 height 520
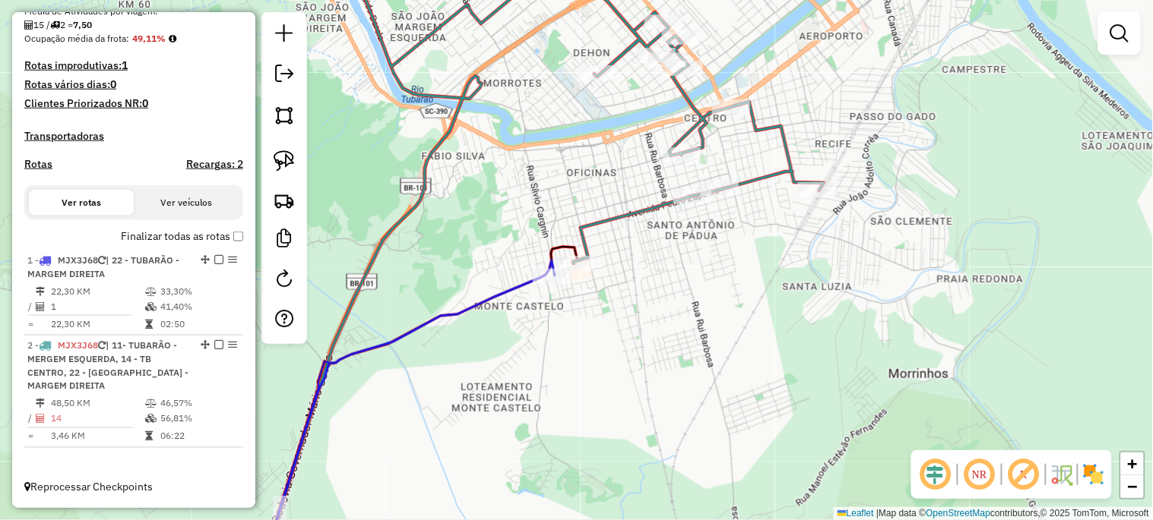
click at [596, 426] on div "Janela de atendimento Grade de atendimento Capacidade Transportadoras Veículos …" at bounding box center [576, 260] width 1153 height 520
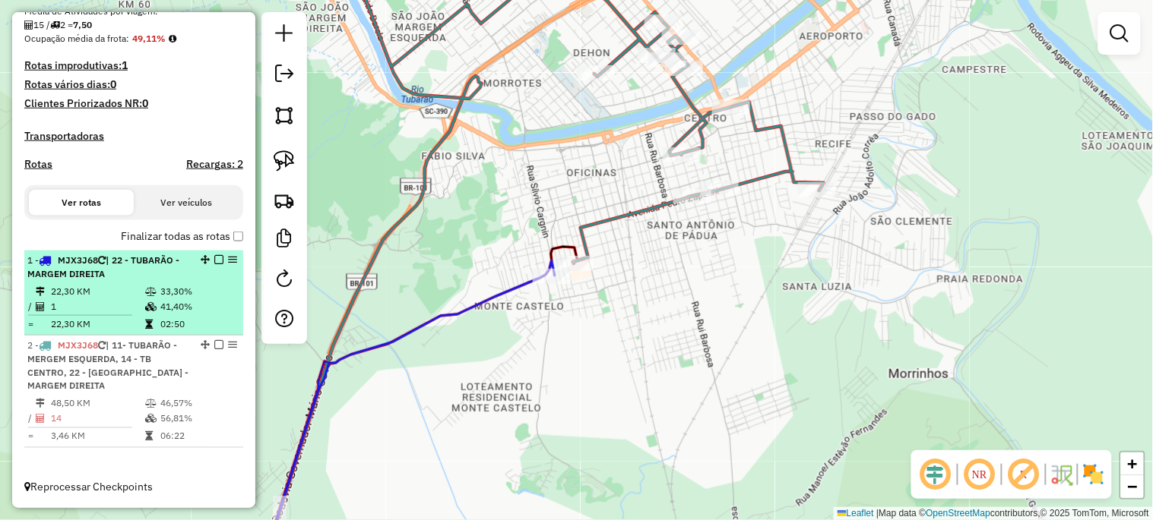
click at [216, 266] on div "1 - MJX3J68 | 22 - TUBARÃO - MARGEM DIREITA" at bounding box center [133, 267] width 213 height 27
select select "**********"
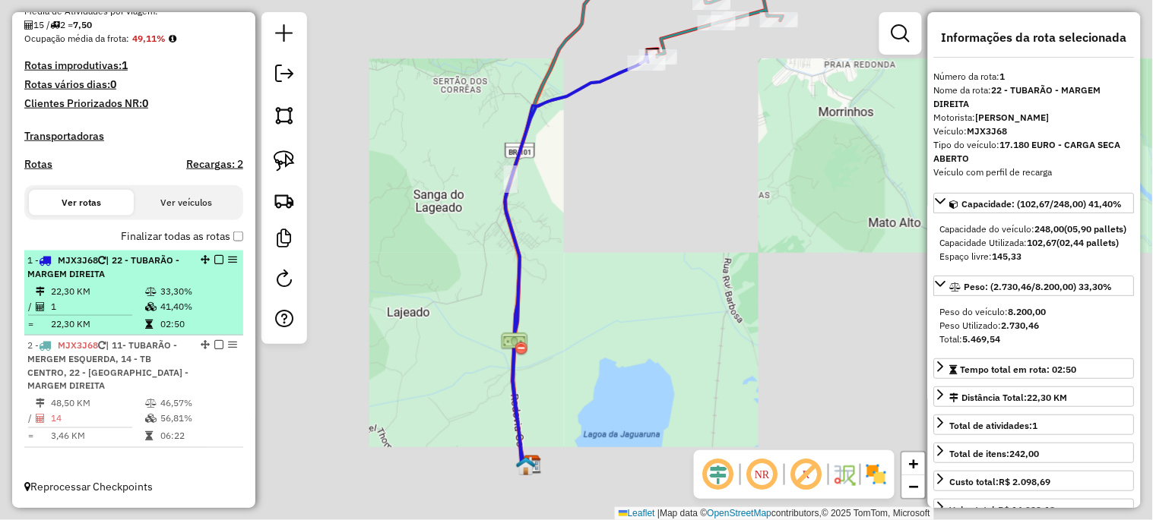
click at [214, 264] on em at bounding box center [218, 259] width 9 height 9
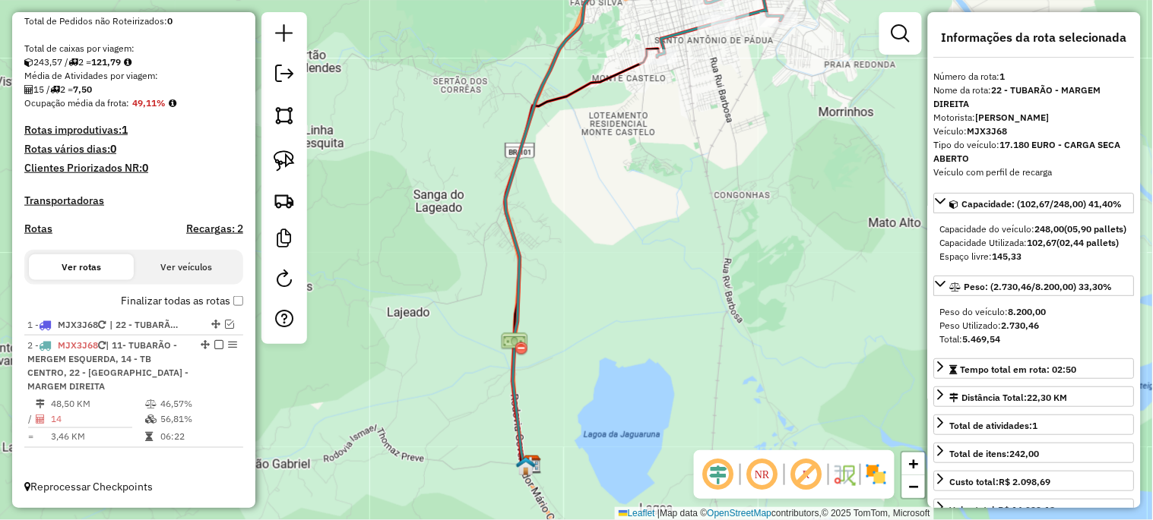
scroll to position [316, 0]
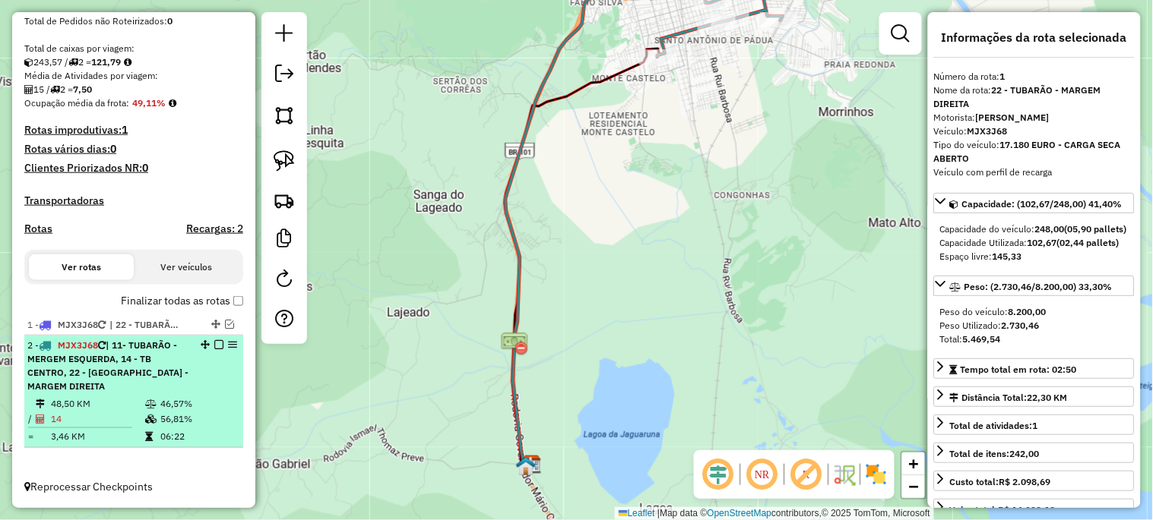
click at [215, 346] on em at bounding box center [218, 344] width 9 height 9
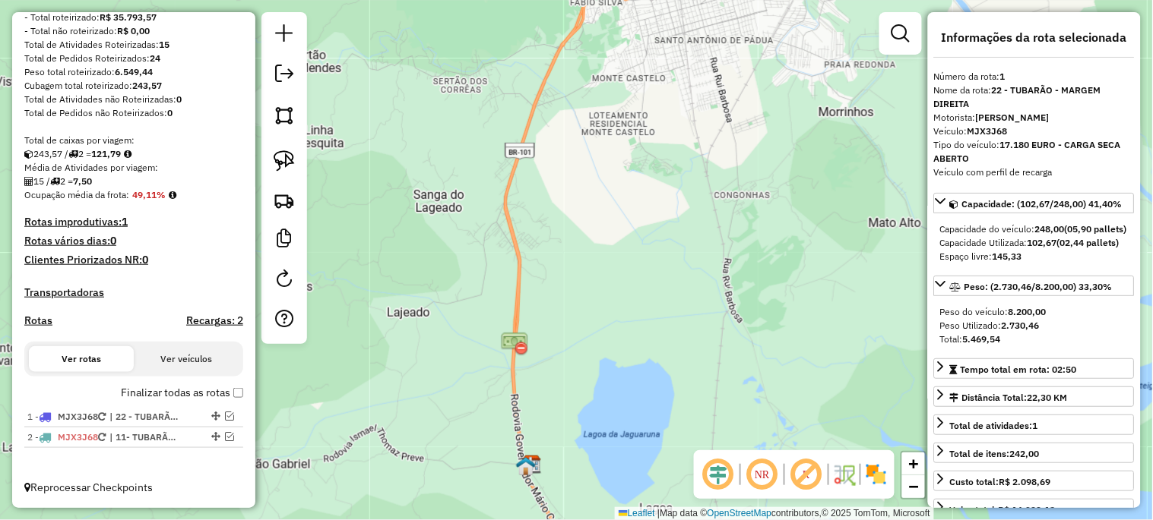
scroll to position [224, 0]
click at [691, 325] on div "Janela de atendimento Grade de atendimento Capacidade Transportadoras Veículos …" at bounding box center [576, 260] width 1153 height 520
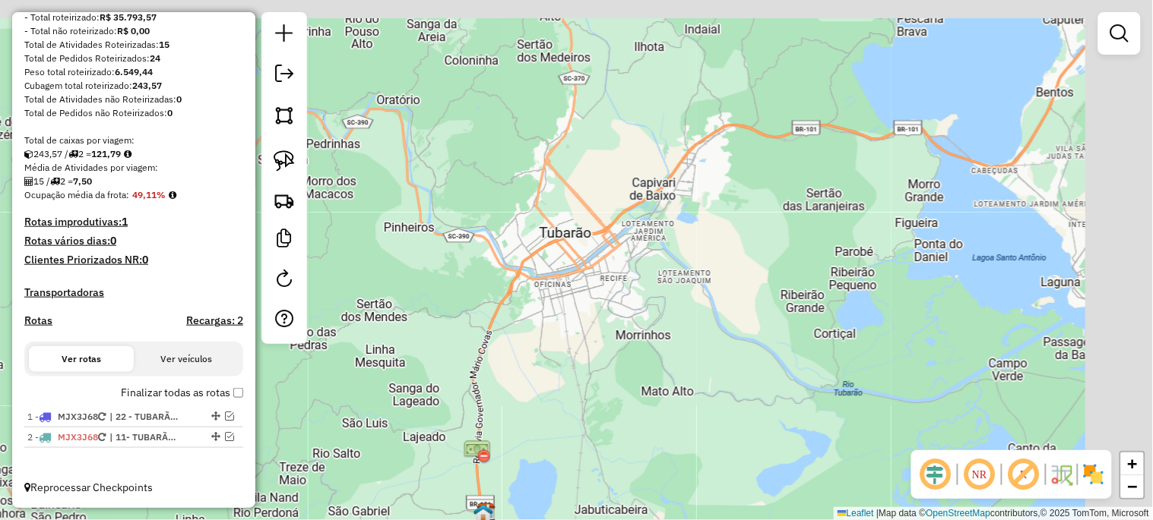
drag, startPoint x: 584, startPoint y: 350, endPoint x: 546, endPoint y: 384, distance: 51.1
click at [552, 388] on div "Janela de atendimento Grade de atendimento Capacidade Transportadoras Veículos …" at bounding box center [576, 260] width 1153 height 520
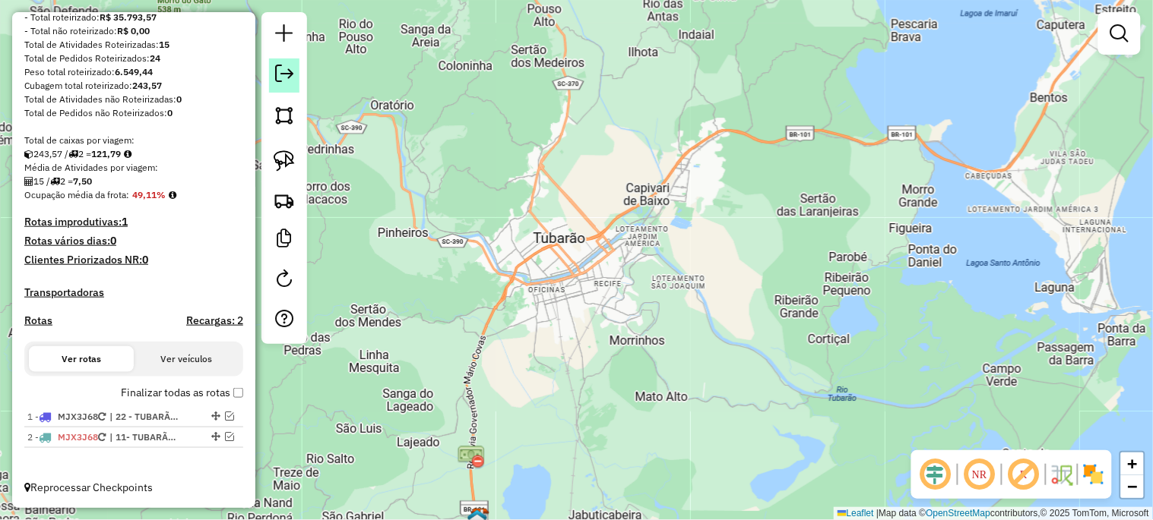
click at [283, 65] on em at bounding box center [284, 74] width 18 height 18
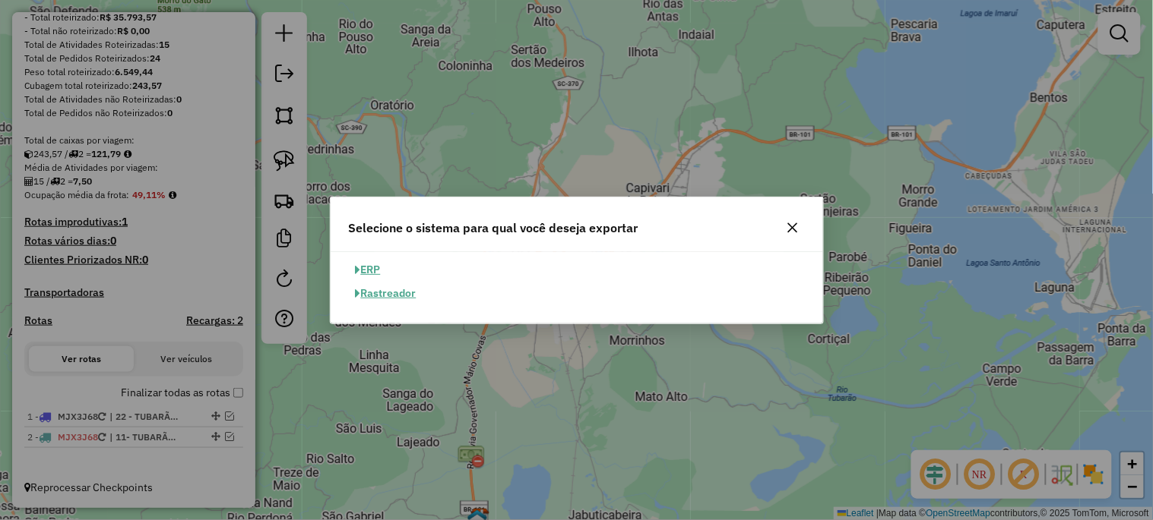
click at [377, 264] on button "ERP" at bounding box center [368, 270] width 39 height 24
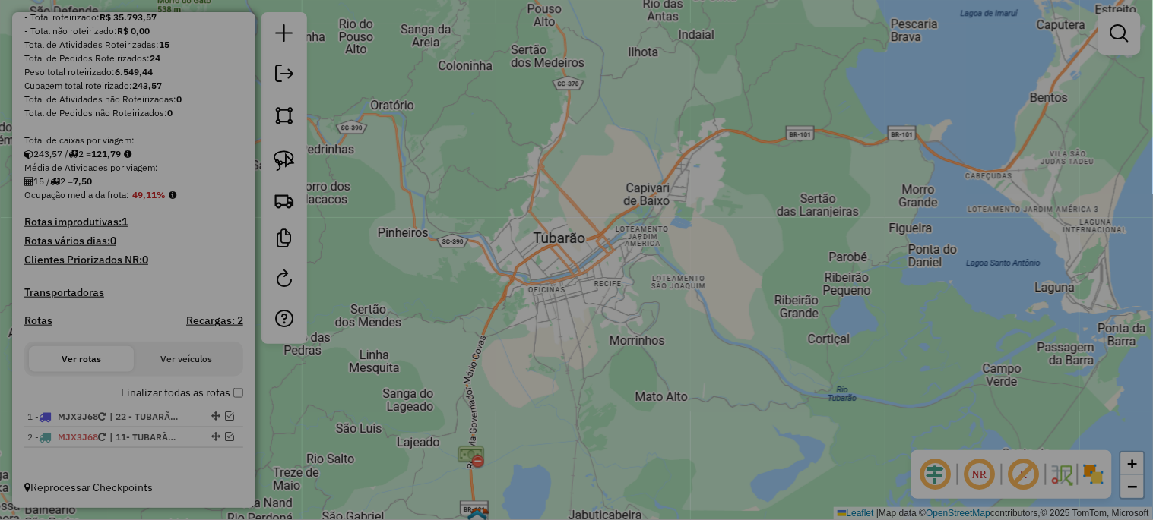
select select "**"
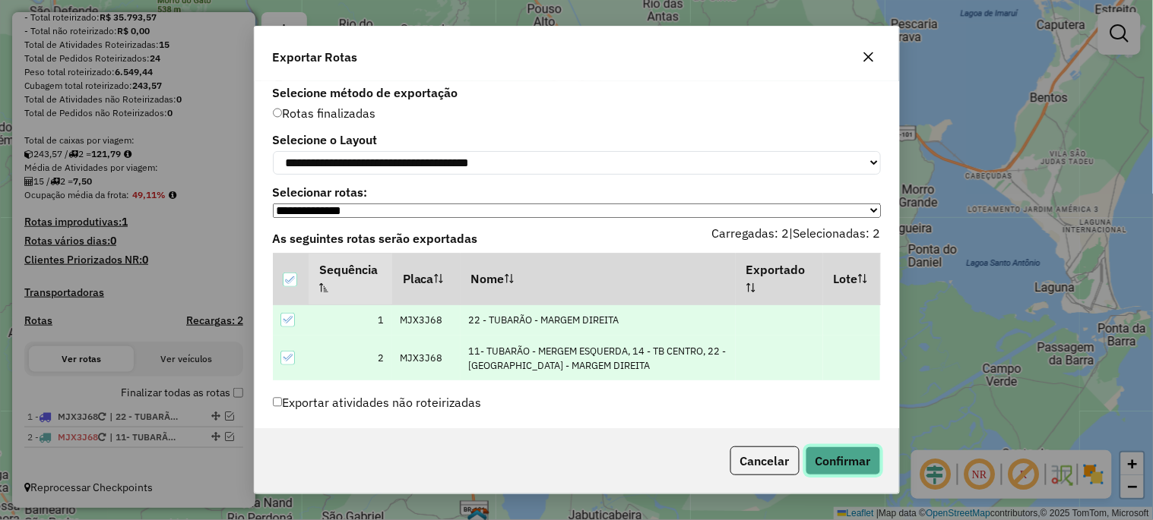
click at [828, 462] on button "Confirmar" at bounding box center [842, 461] width 75 height 29
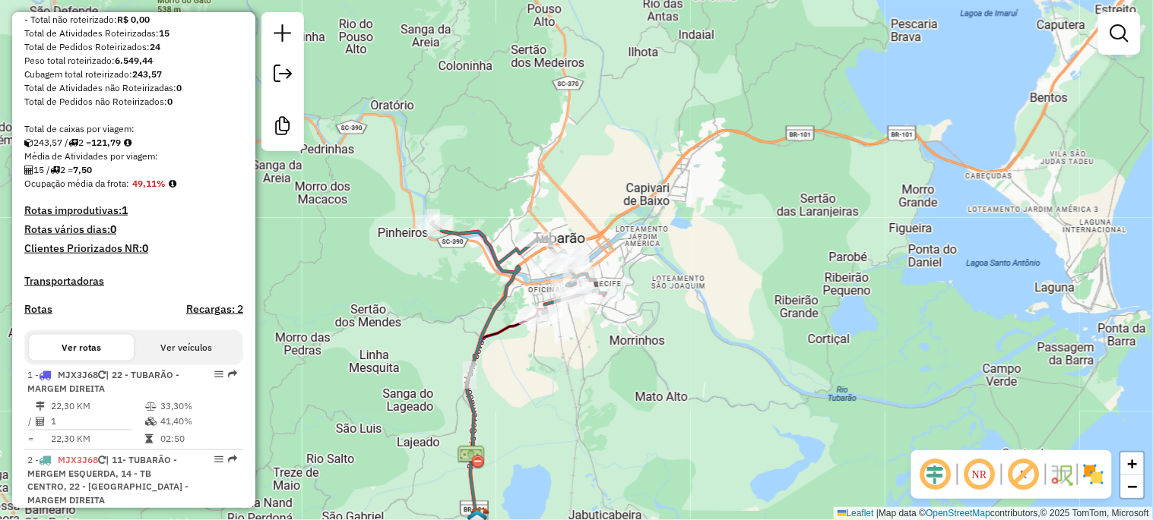
scroll to position [77, 0]
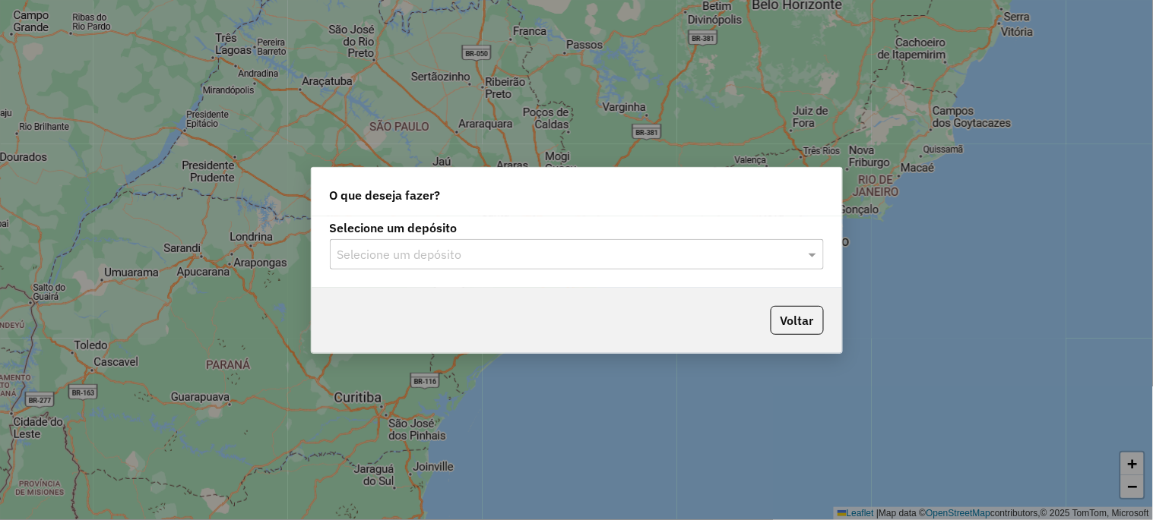
click at [479, 261] on input "text" at bounding box center [561, 255] width 448 height 18
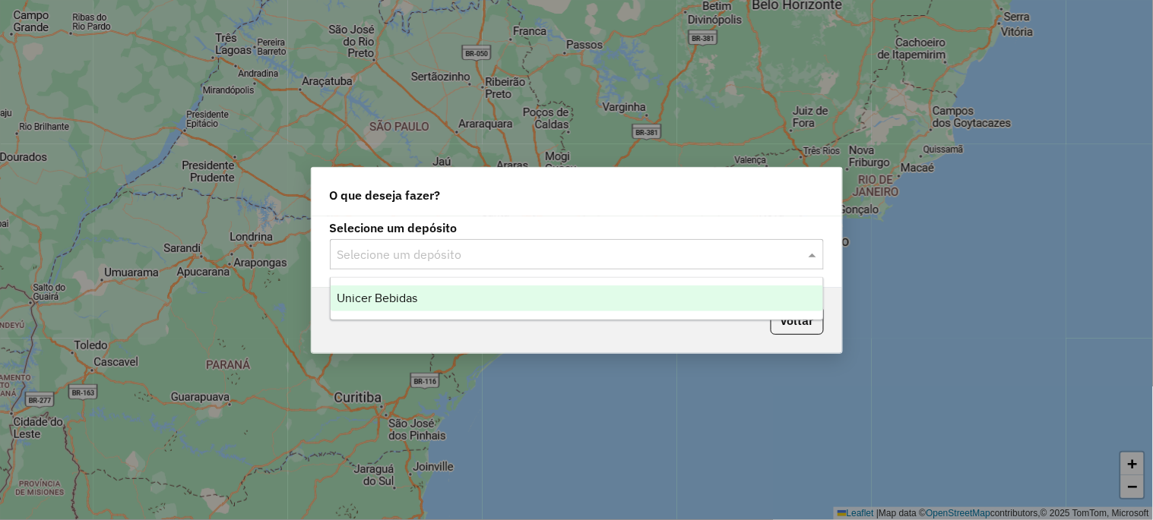
click at [431, 297] on div "Unicer Bebidas" at bounding box center [577, 299] width 492 height 26
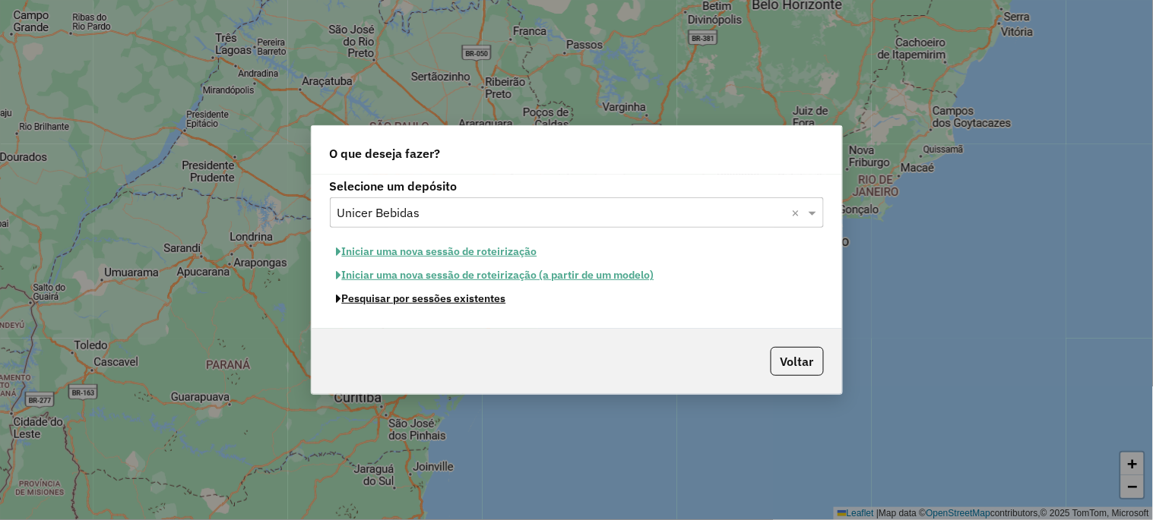
click at [388, 300] on button "Pesquisar por sessões existentes" at bounding box center [421, 299] width 183 height 24
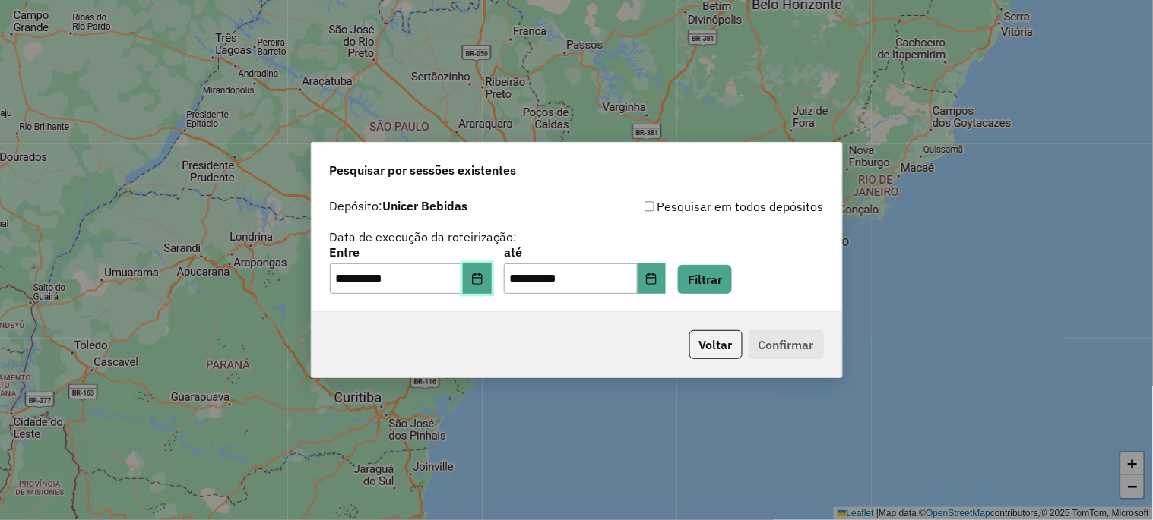
click at [481, 286] on button "Choose Date" at bounding box center [477, 279] width 29 height 30
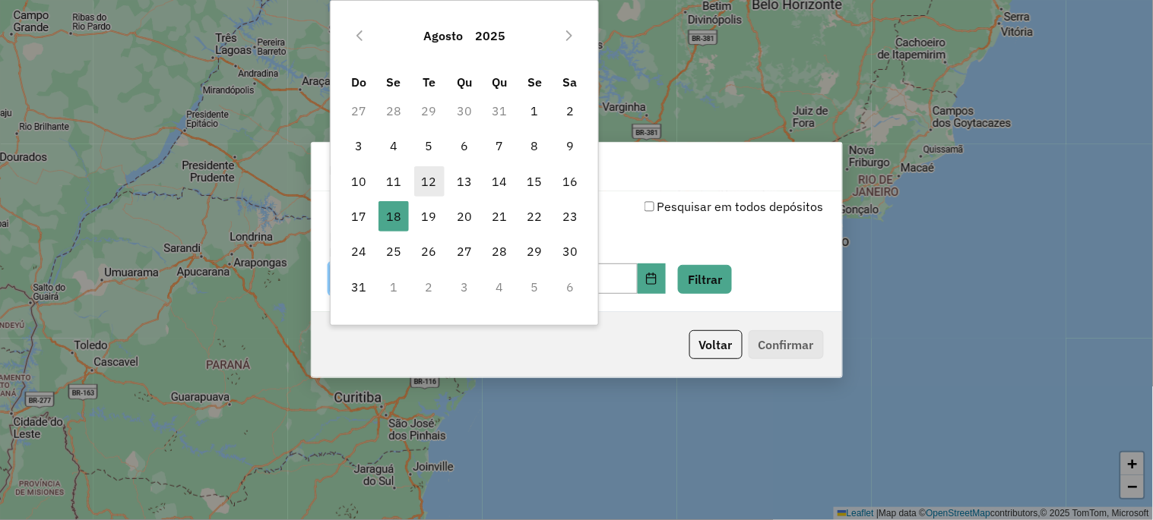
click at [426, 182] on span "12" at bounding box center [429, 181] width 30 height 30
type input "**********"
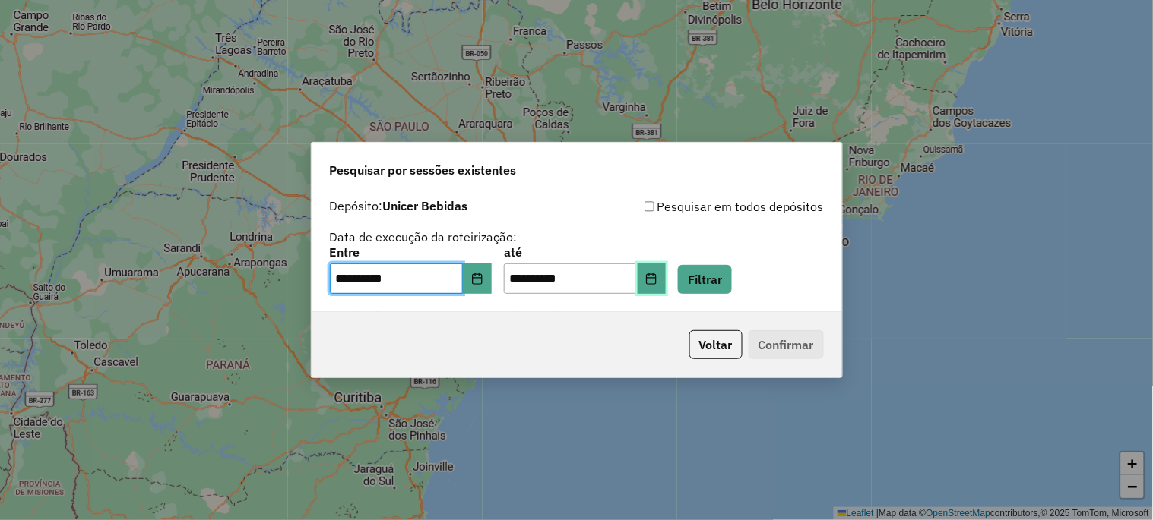
click at [657, 283] on icon "Choose Date" at bounding box center [651, 279] width 12 height 12
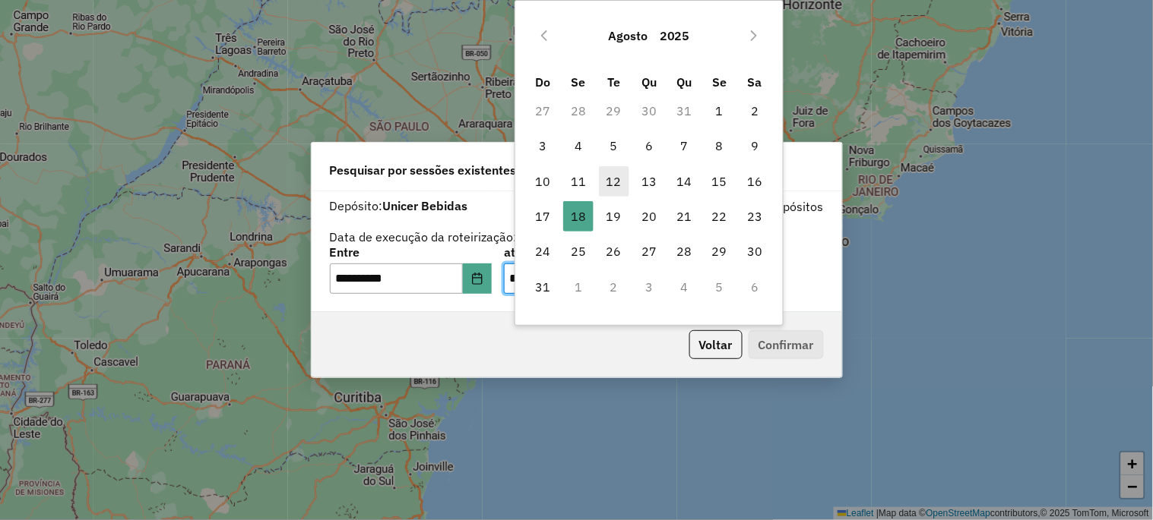
click at [604, 185] on span "12" at bounding box center [614, 181] width 30 height 30
type input "**********"
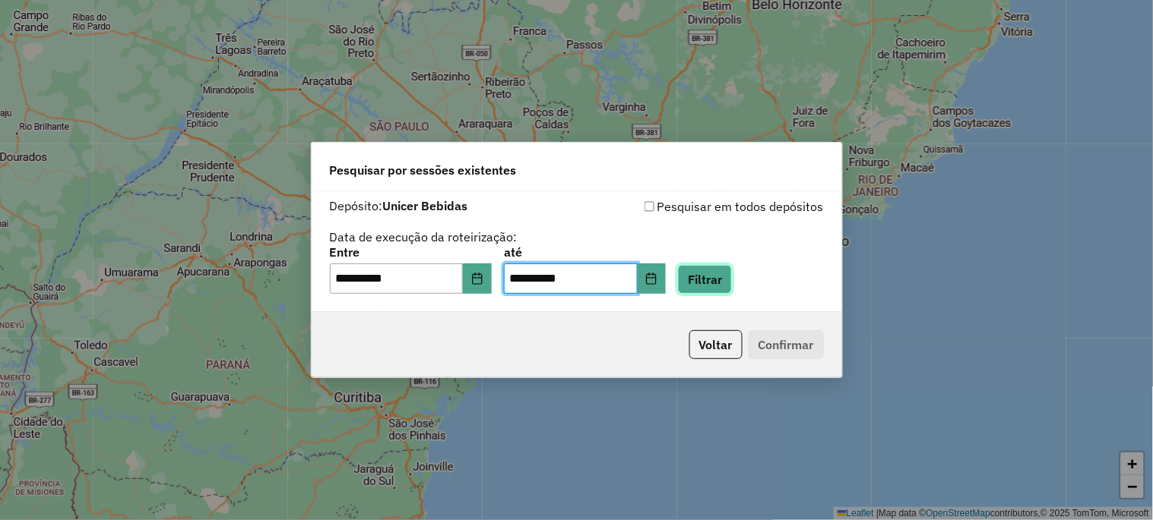
click at [732, 277] on button "Filtrar" at bounding box center [705, 279] width 54 height 29
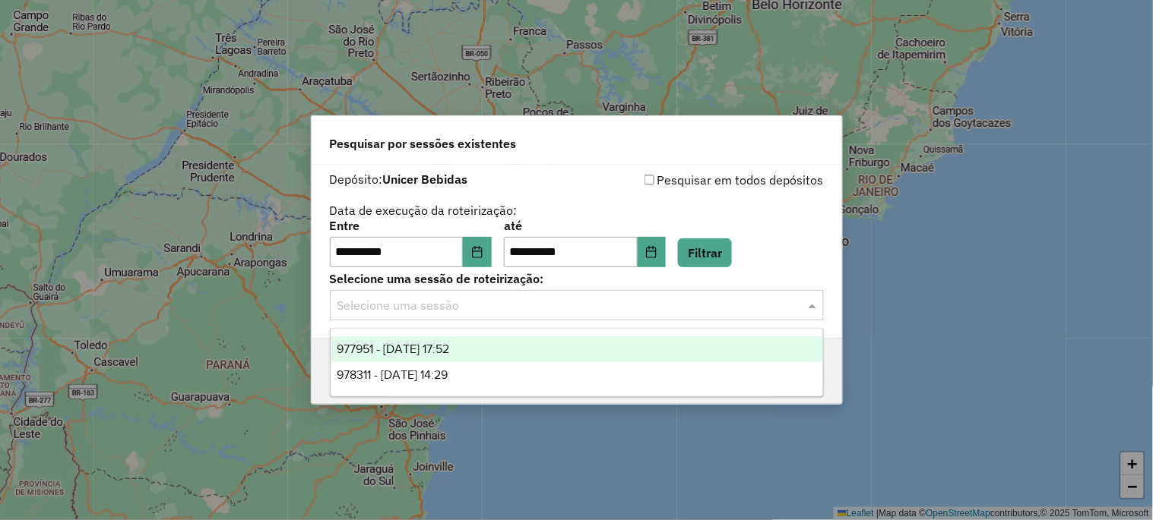
click at [468, 291] on div "Selecione uma sessão" at bounding box center [577, 305] width 494 height 30
click at [445, 348] on span "977951 - 12/08/2025 17:52" at bounding box center [393, 349] width 112 height 13
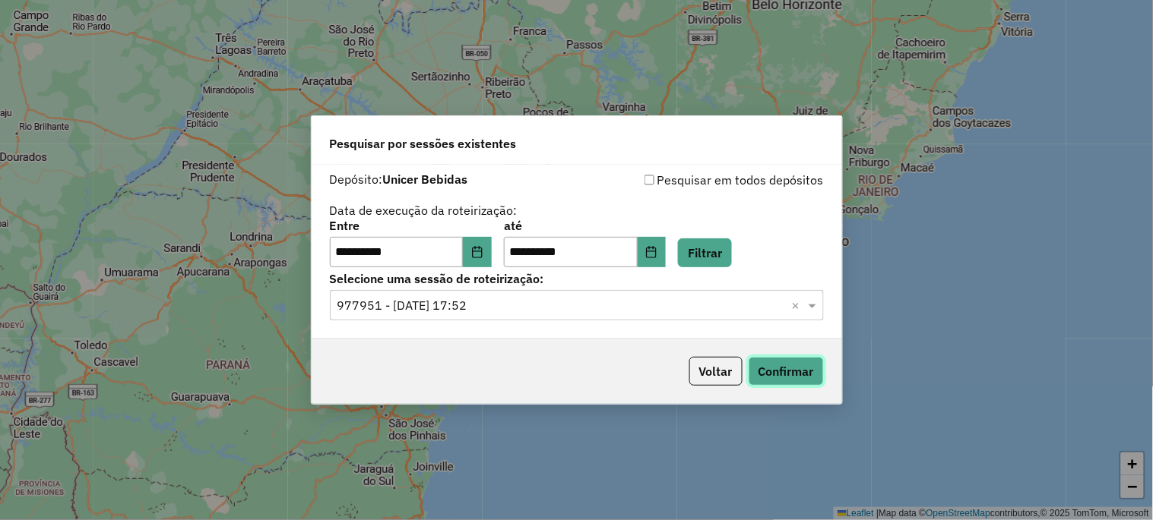
click at [799, 378] on button "Confirmar" at bounding box center [785, 371] width 75 height 29
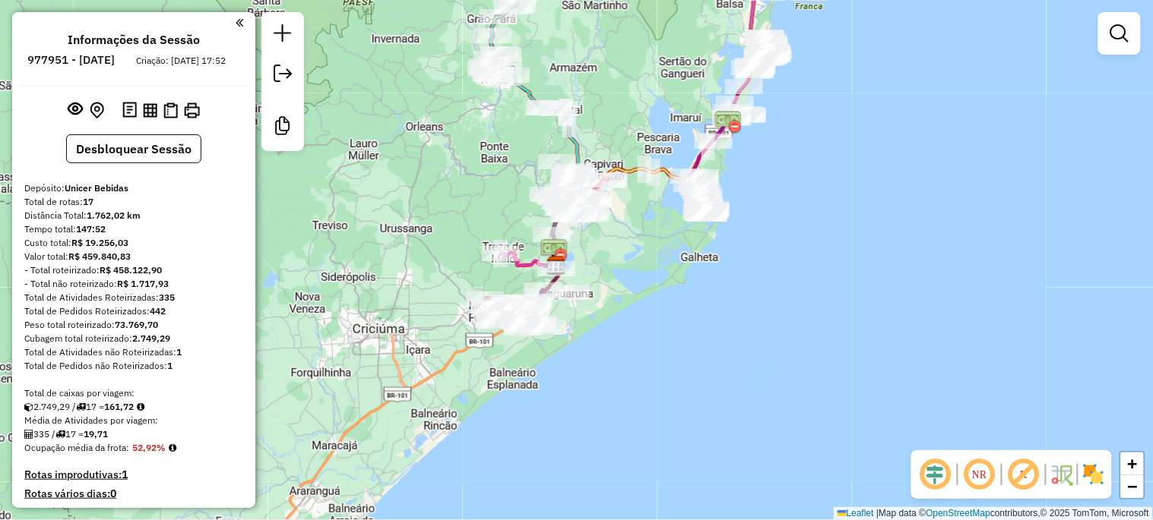
drag, startPoint x: 694, startPoint y: 225, endPoint x: 568, endPoint y: 304, distance: 148.8
click at [570, 302] on div "Janela de atendimento Grade de atendimento Capacidade Transportadoras Veículos …" at bounding box center [576, 260] width 1153 height 520
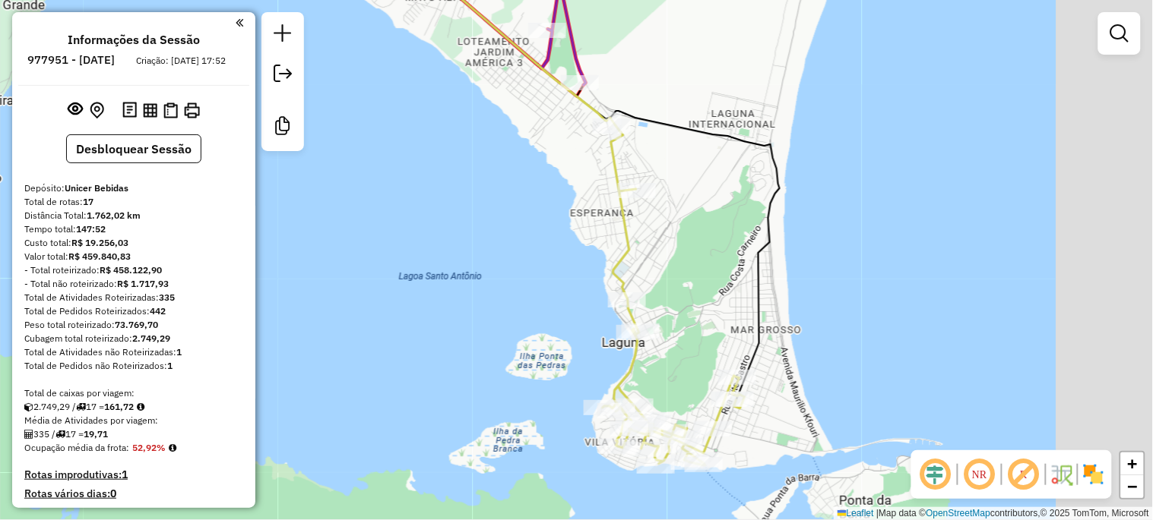
drag, startPoint x: 560, startPoint y: 320, endPoint x: 498, endPoint y: 359, distance: 73.8
click at [498, 359] on div "Janela de atendimento Grade de atendimento Capacidade Transportadoras Veículos …" at bounding box center [576, 260] width 1153 height 520
